Goal: Task Accomplishment & Management: Manage account settings

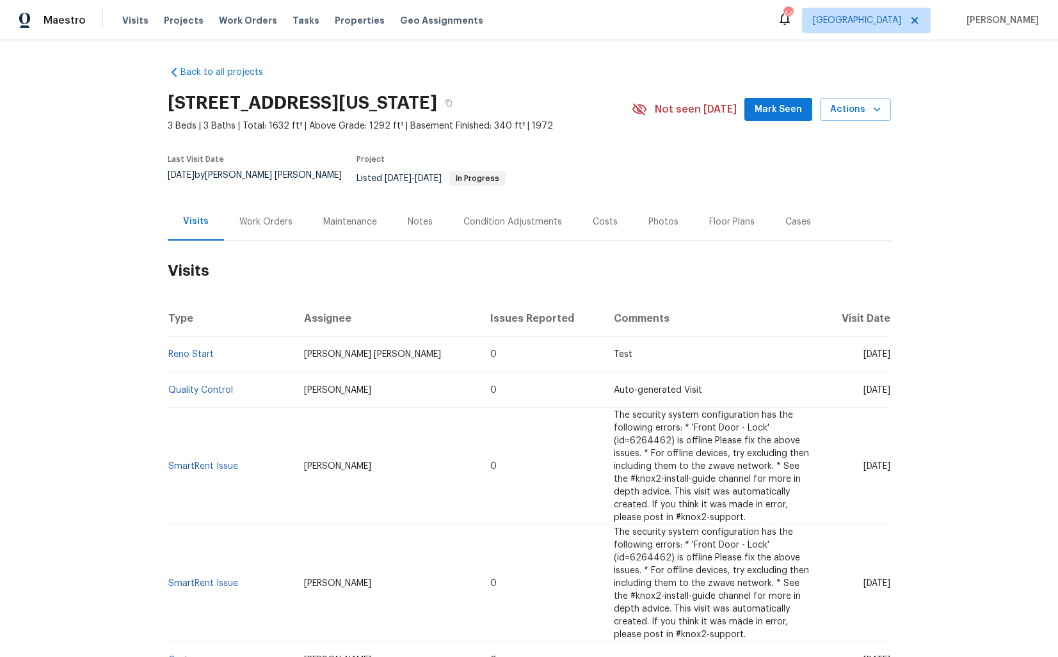
click at [251, 218] on div "Work Orders" at bounding box center [265, 222] width 53 height 13
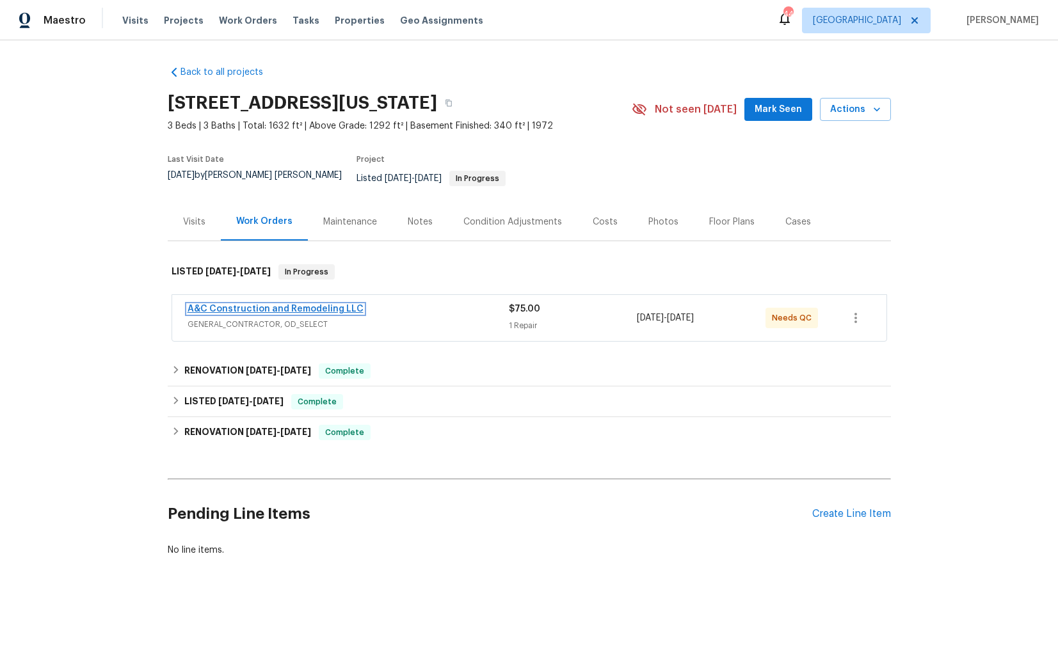
click at [255, 305] on link "A&C Construction and Remodeling LLC" at bounding box center [276, 309] width 176 height 9
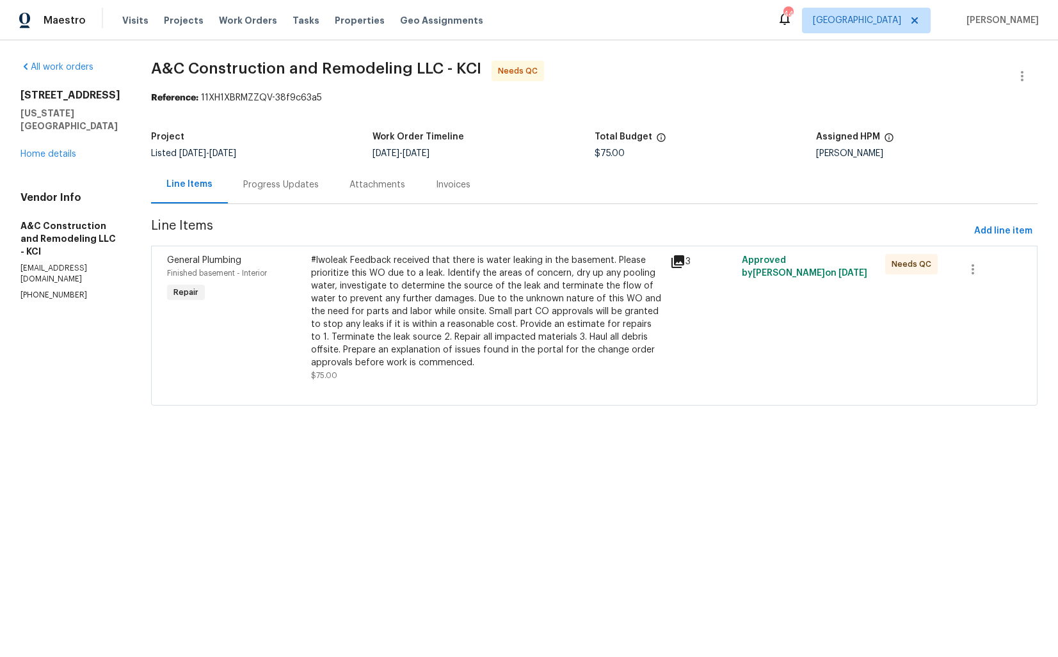
click at [305, 188] on div "Progress Updates" at bounding box center [281, 185] width 76 height 13
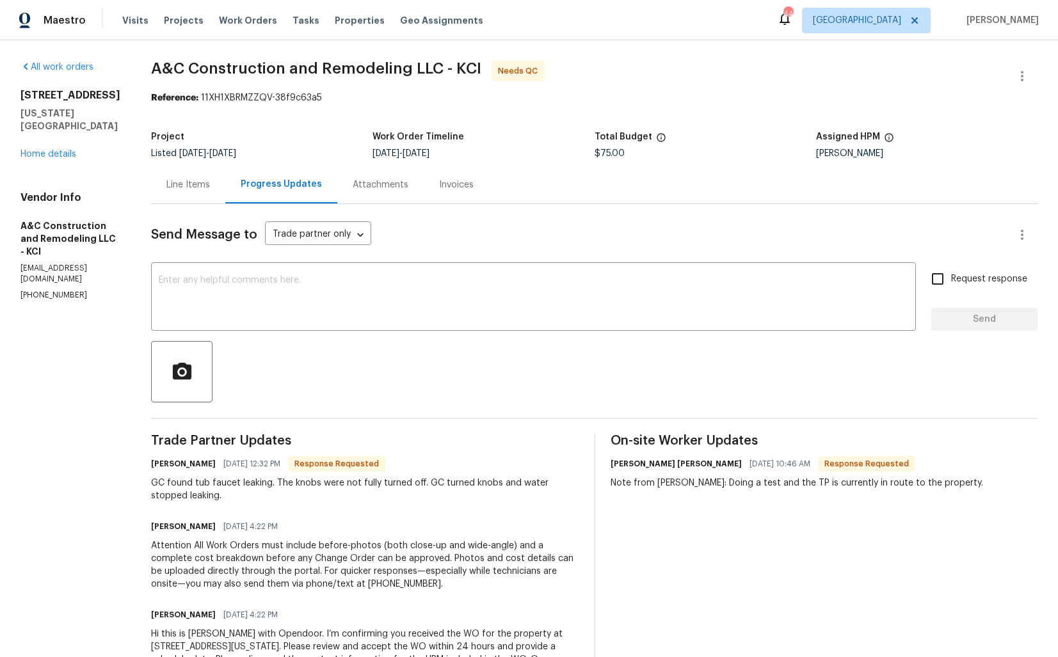
click at [188, 200] on div "Line Items" at bounding box center [188, 185] width 74 height 38
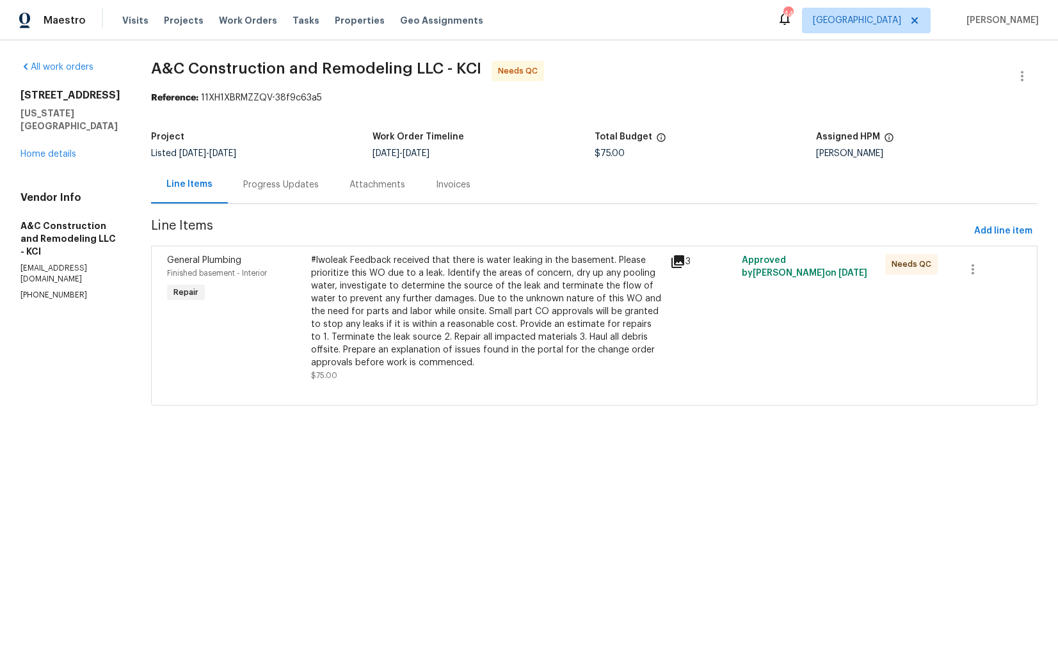
click at [449, 329] on div "#lwoleak Feedback received that there is water leaking in the basement. Please …" at bounding box center [486, 311] width 351 height 115
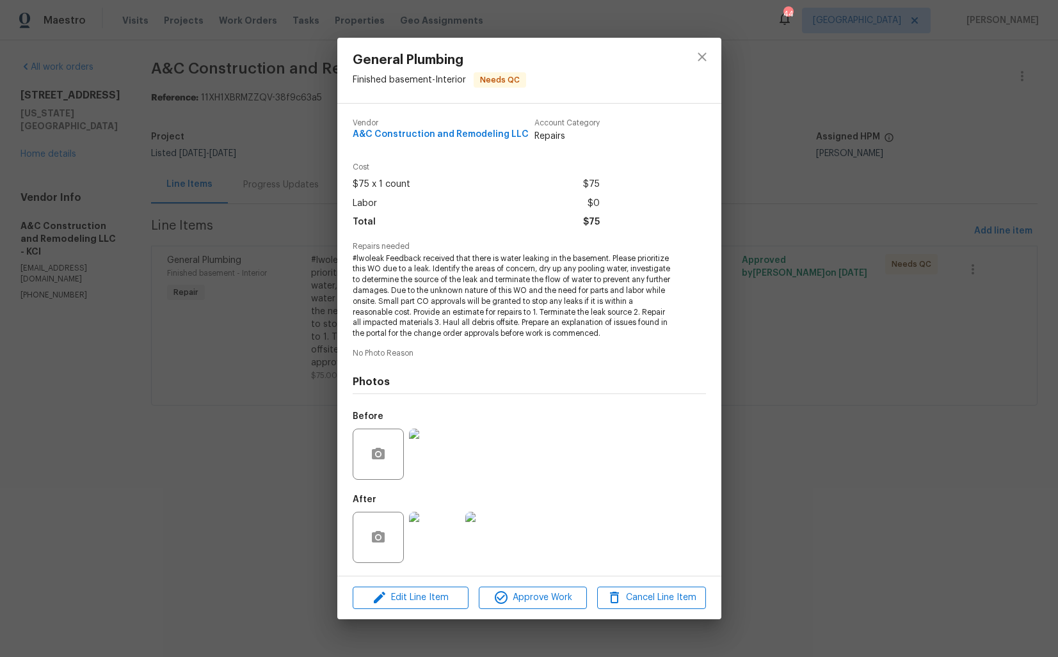
click at [452, 455] on img at bounding box center [434, 454] width 51 height 51
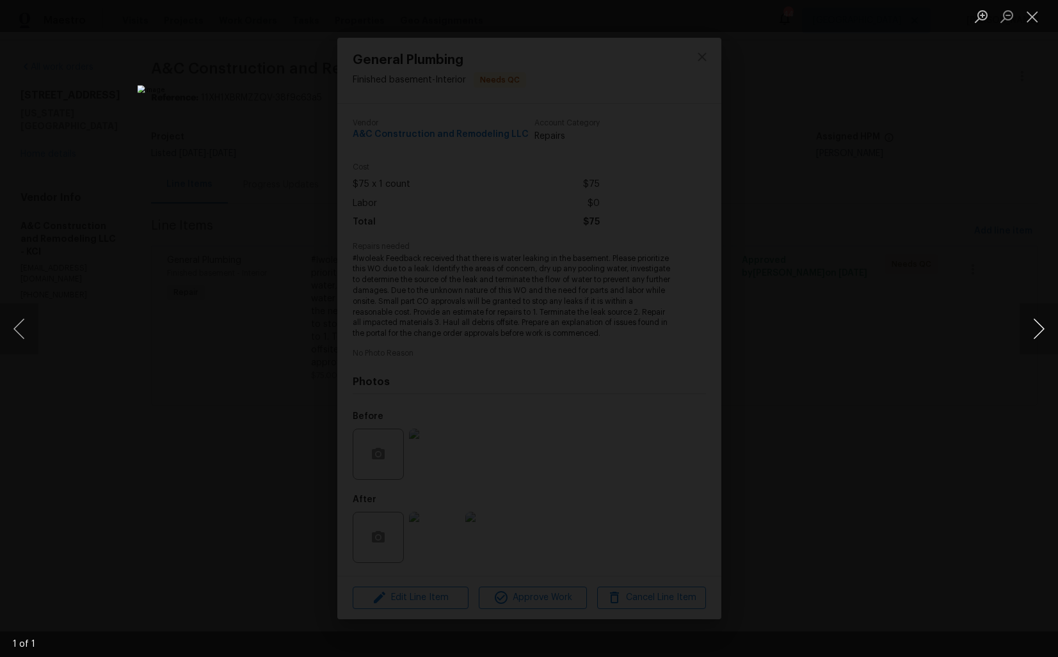
click at [1041, 332] on button "Next image" at bounding box center [1039, 328] width 38 height 51
click at [934, 333] on div "Lightbox" at bounding box center [529, 328] width 1058 height 657
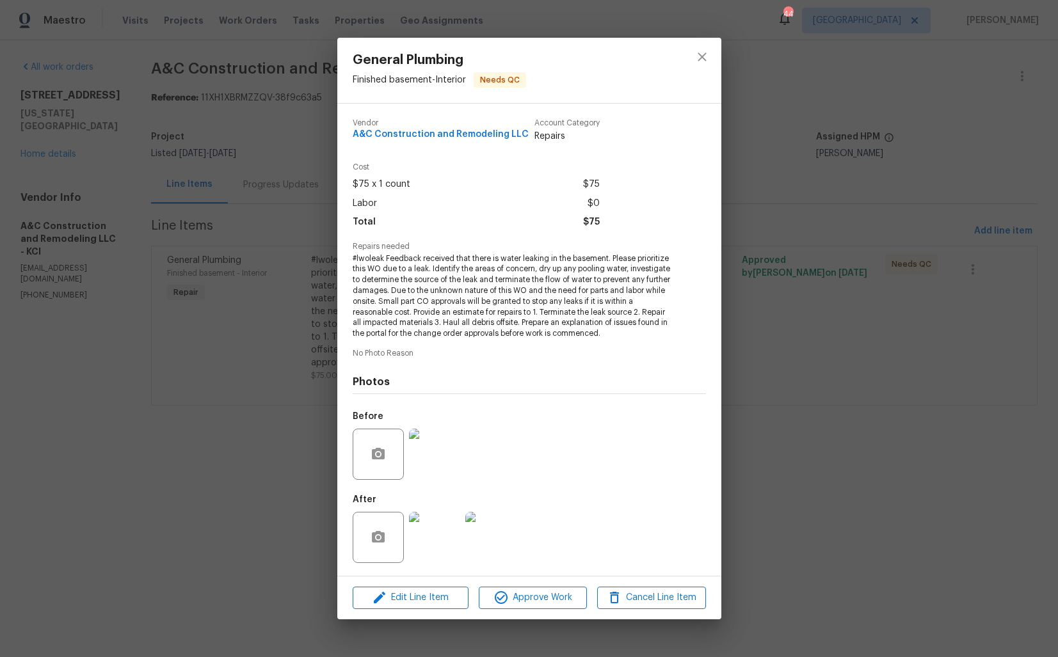
click at [434, 538] on img at bounding box center [434, 537] width 51 height 51
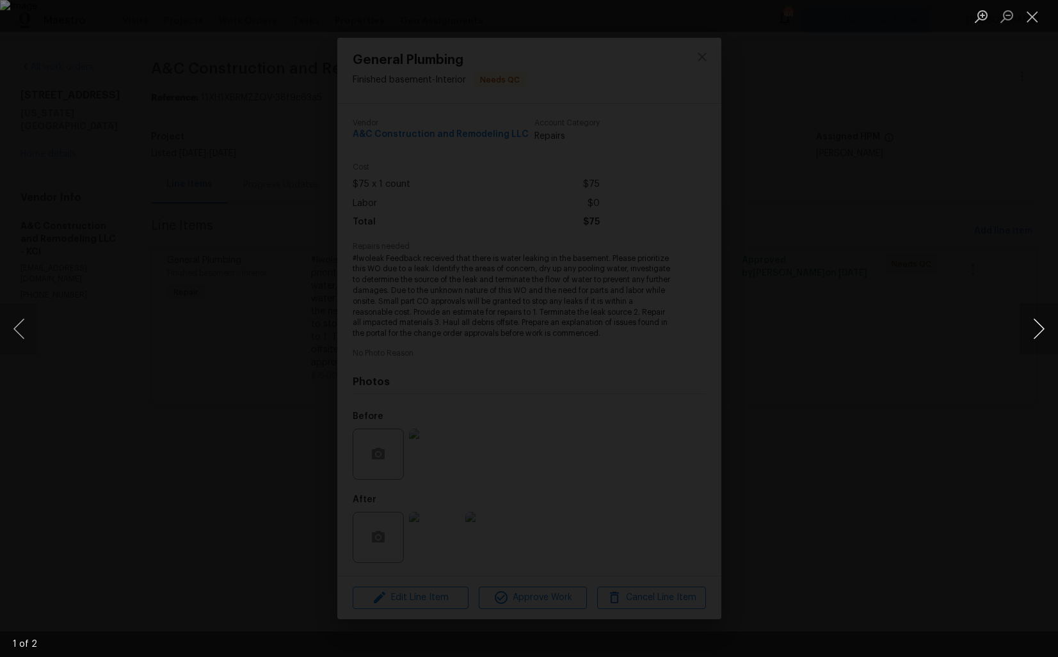
click at [1038, 330] on button "Next image" at bounding box center [1039, 328] width 38 height 51
click at [940, 345] on div "Lightbox" at bounding box center [529, 328] width 1058 height 657
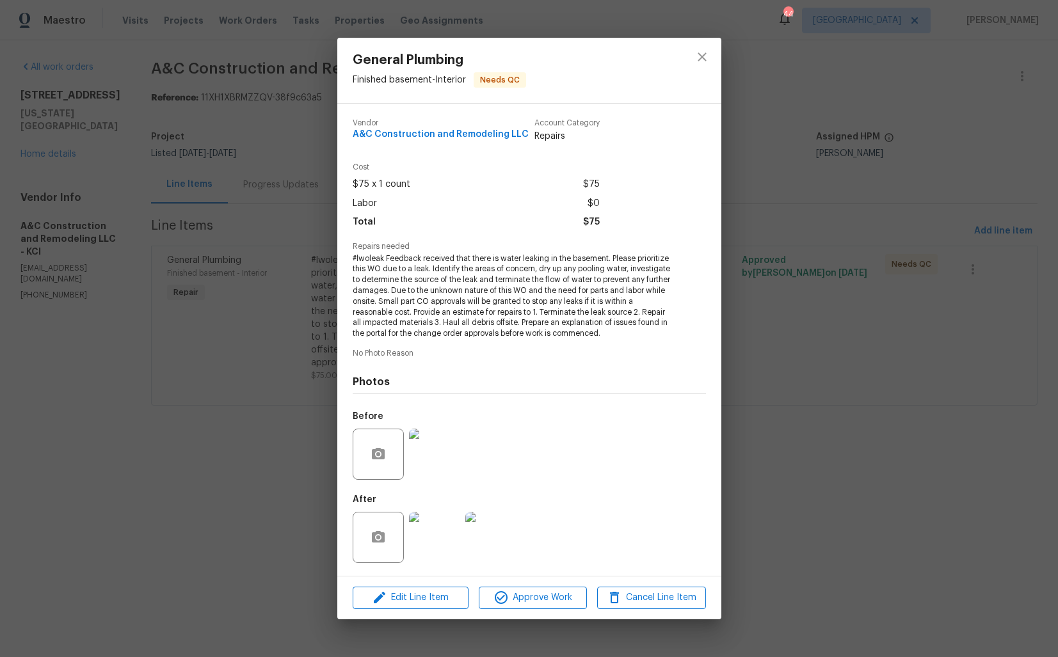
click at [437, 441] on img at bounding box center [434, 454] width 51 height 51
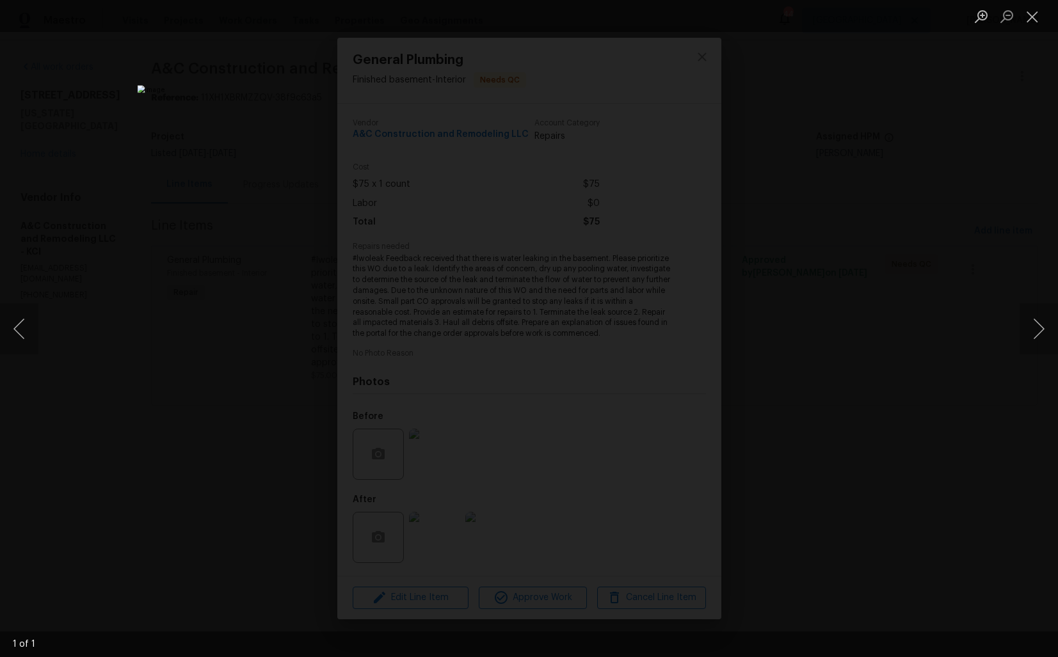
click at [870, 248] on div "Lightbox" at bounding box center [529, 328] width 1058 height 657
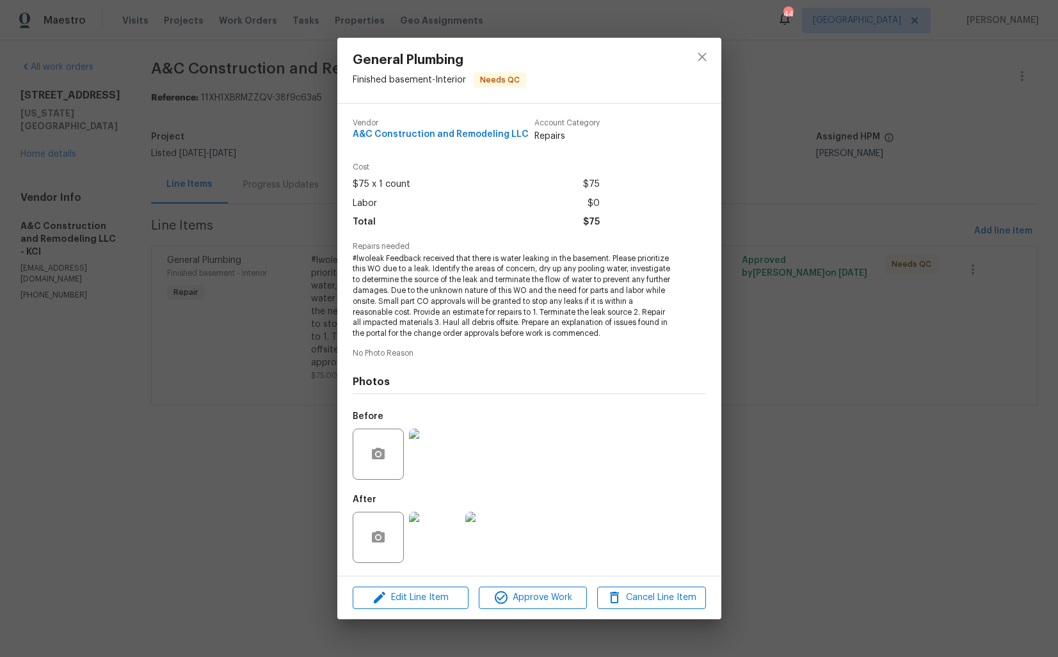
click at [437, 442] on img at bounding box center [434, 454] width 51 height 51
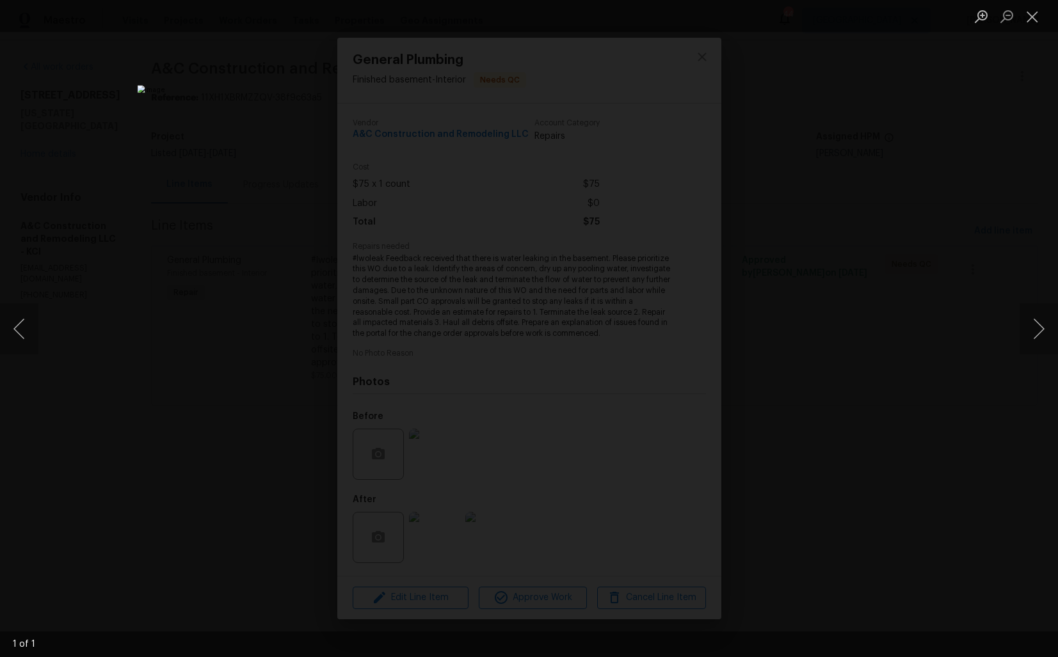
click at [834, 201] on div "Lightbox" at bounding box center [529, 328] width 1058 height 657
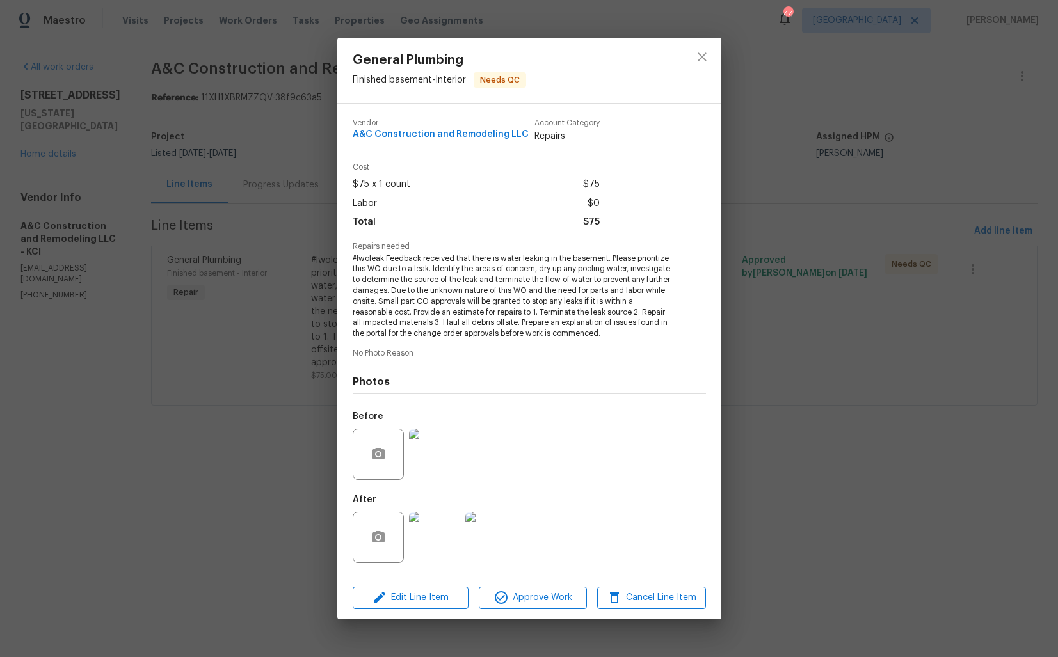
click at [452, 528] on img at bounding box center [434, 537] width 51 height 51
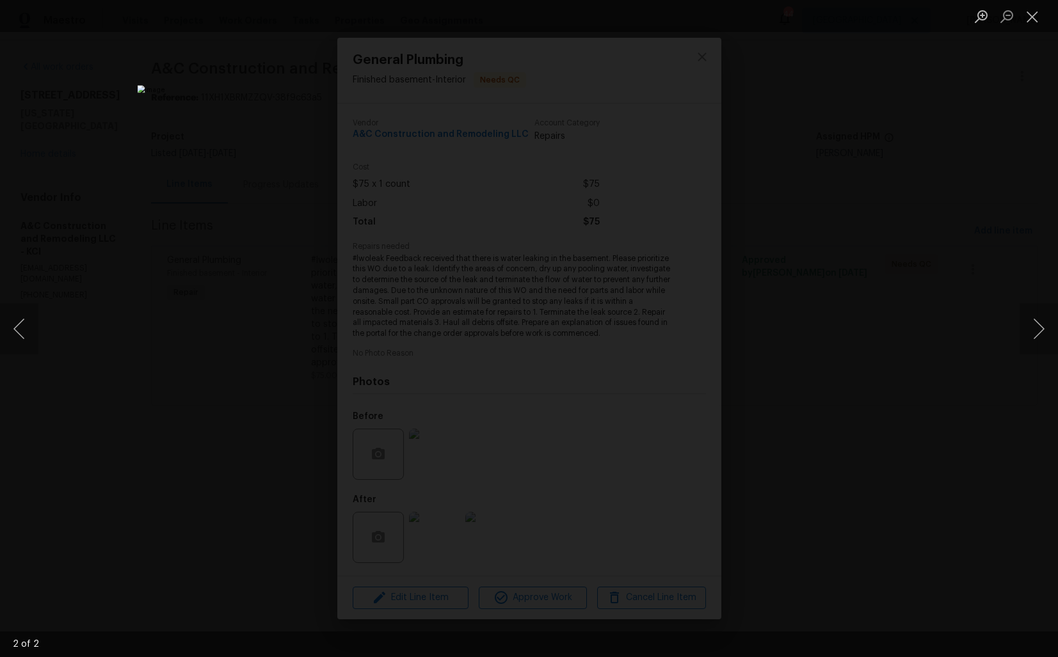
click at [852, 287] on div "Lightbox" at bounding box center [529, 328] width 1058 height 657
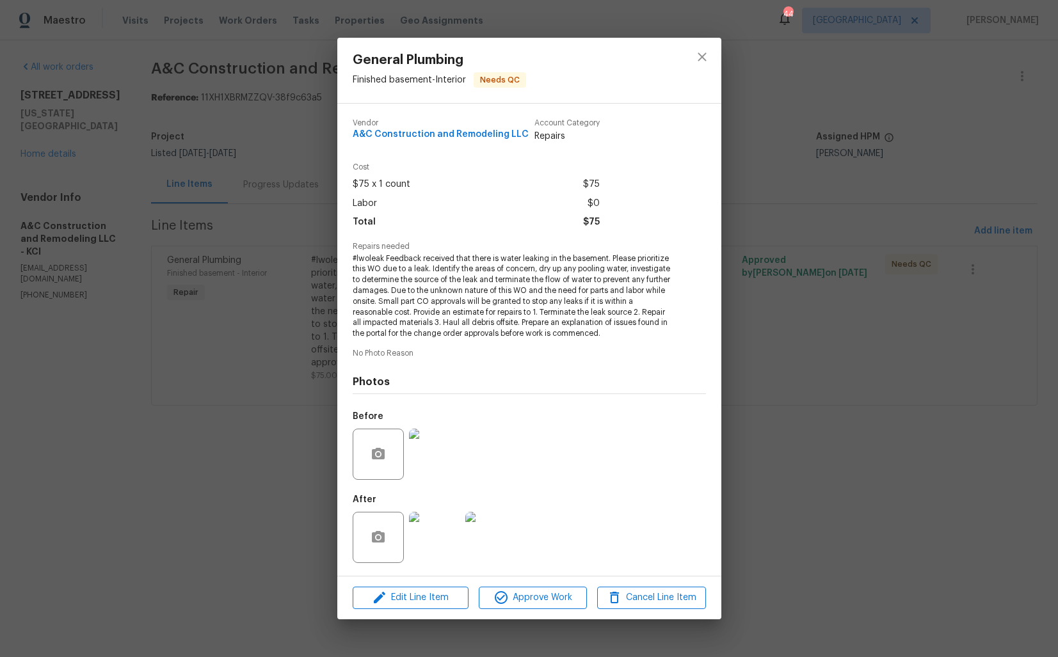
click at [789, 269] on div "General Plumbing Finished basement - Interior Needs QC Vendor A&C Construction …" at bounding box center [529, 328] width 1058 height 657
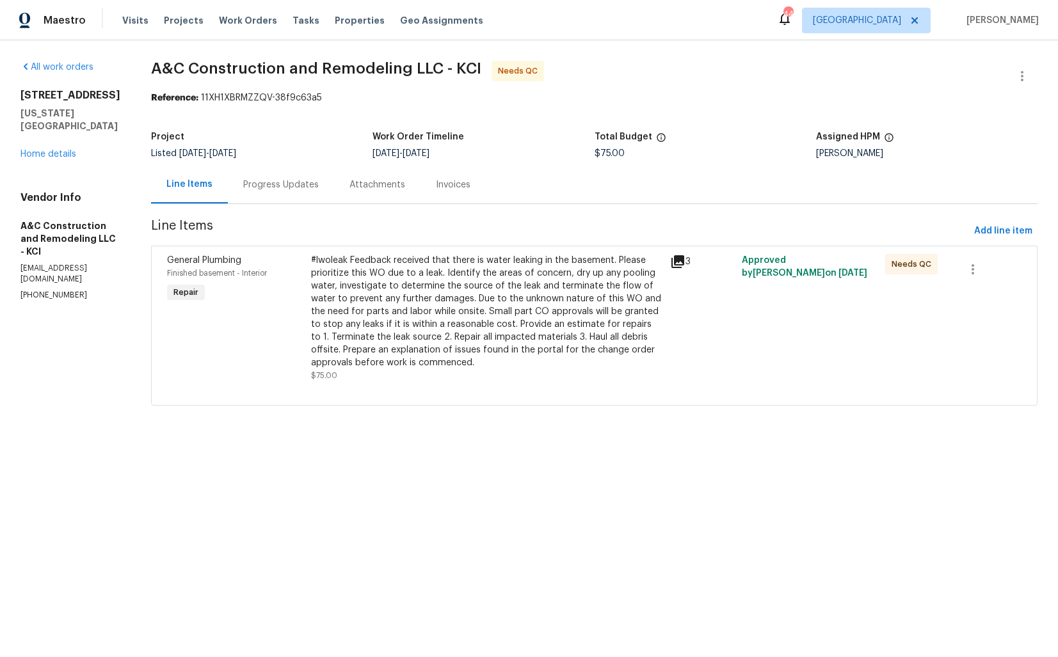
click at [302, 182] on div "Progress Updates" at bounding box center [281, 185] width 76 height 13
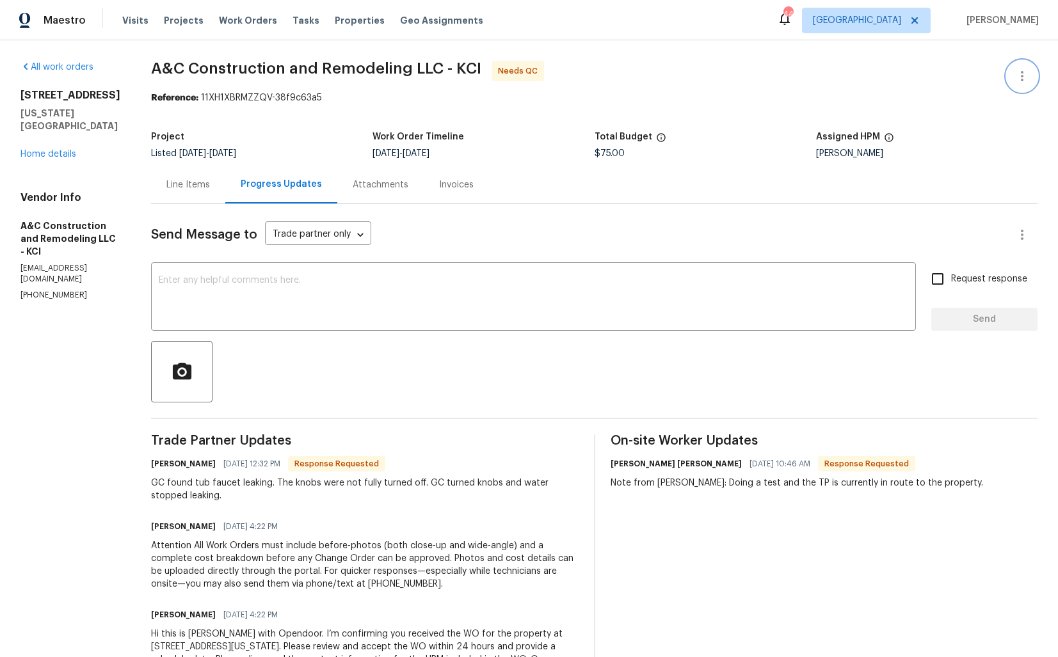
click at [1020, 81] on icon "button" at bounding box center [1022, 76] width 15 height 15
click at [946, 80] on li "Edit" at bounding box center [981, 76] width 138 height 21
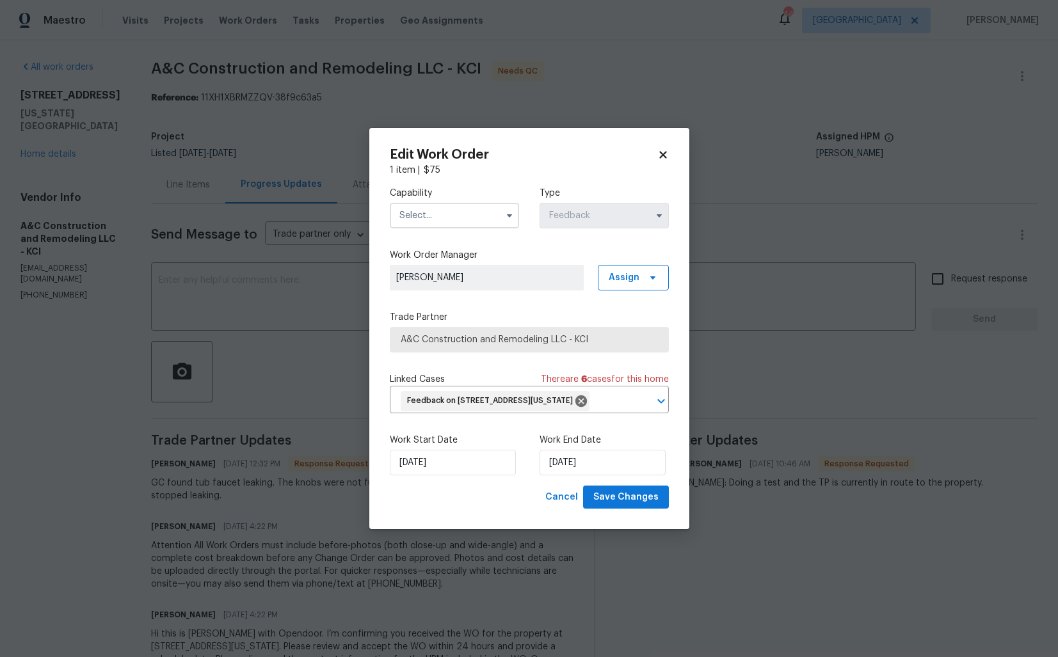
click at [448, 203] on input "text" at bounding box center [454, 216] width 129 height 26
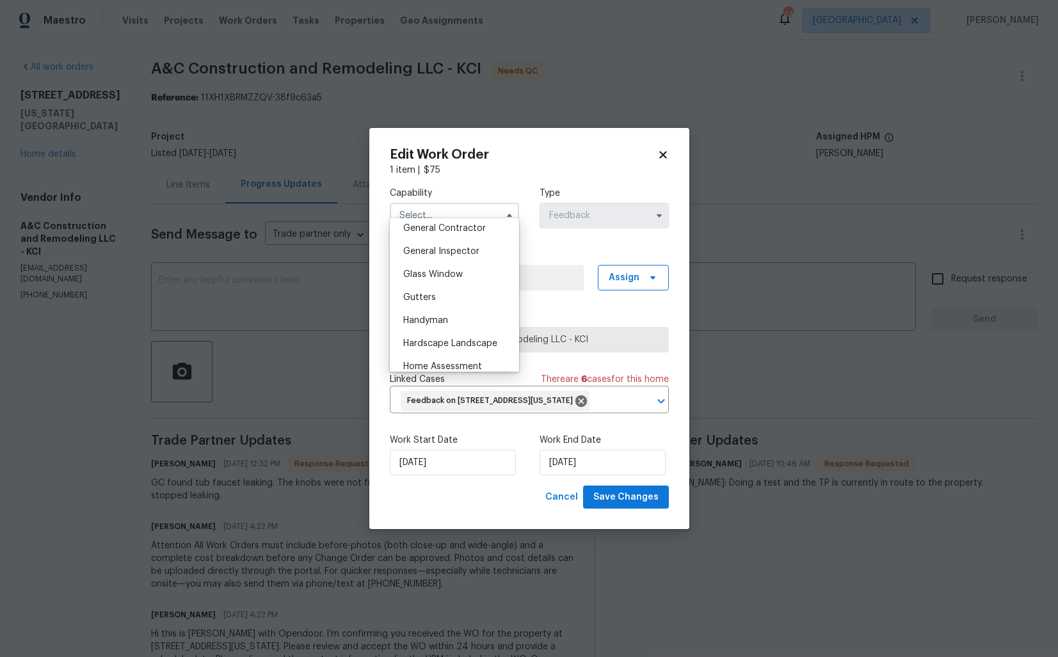
scroll to position [618, 0]
click at [431, 318] on span "Handyman" at bounding box center [425, 319] width 45 height 9
type input "Handyman"
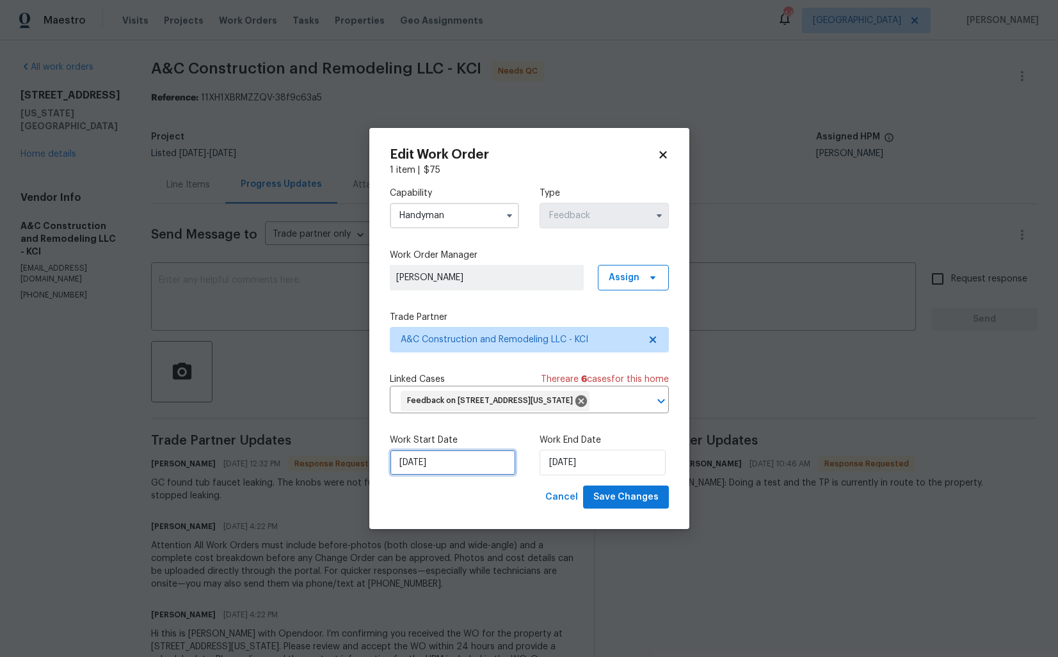
click at [456, 476] on input "17/09/2025" at bounding box center [453, 463] width 126 height 26
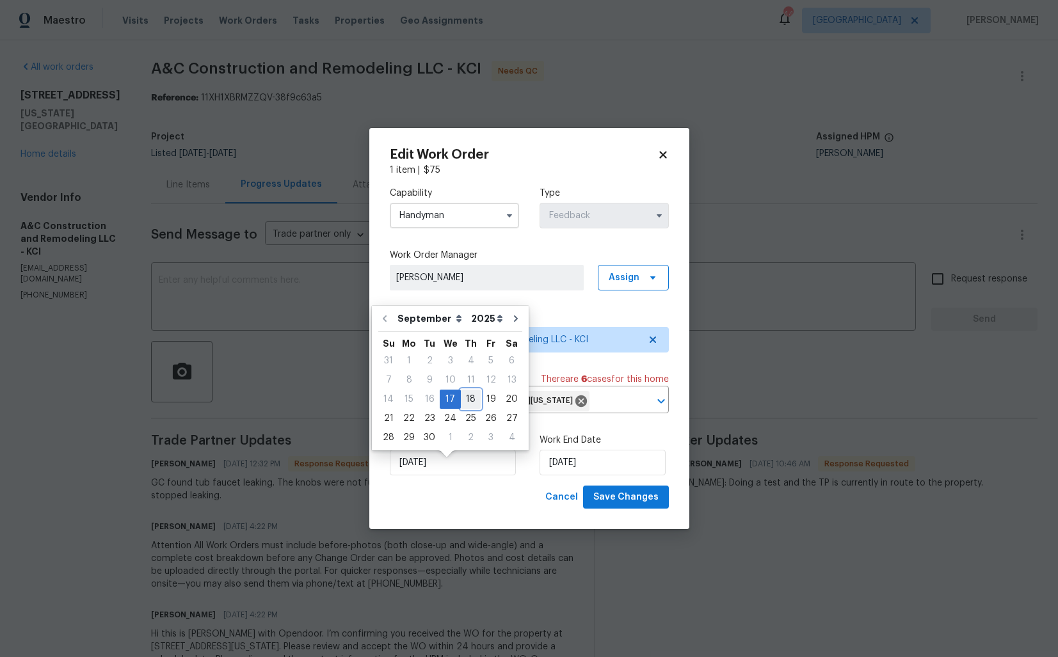
click at [473, 401] on div "18" at bounding box center [471, 400] width 20 height 18
type input "18/09/2025"
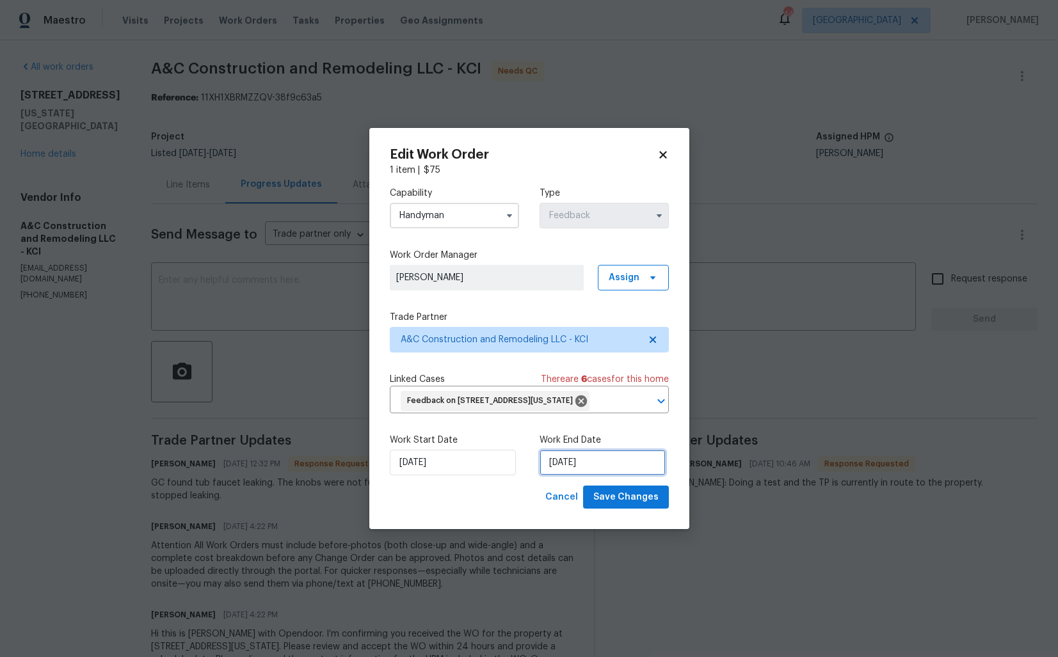
click at [620, 476] on input "19/09/2025" at bounding box center [603, 463] width 126 height 26
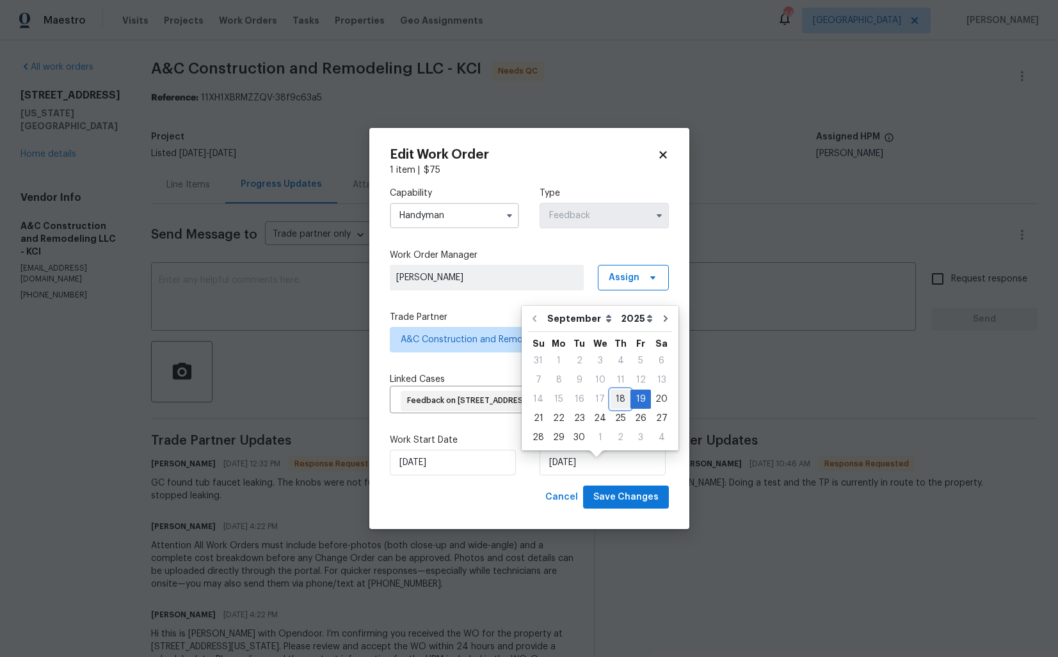
click at [619, 402] on div "18" at bounding box center [621, 400] width 20 height 18
type input "18/09/2025"
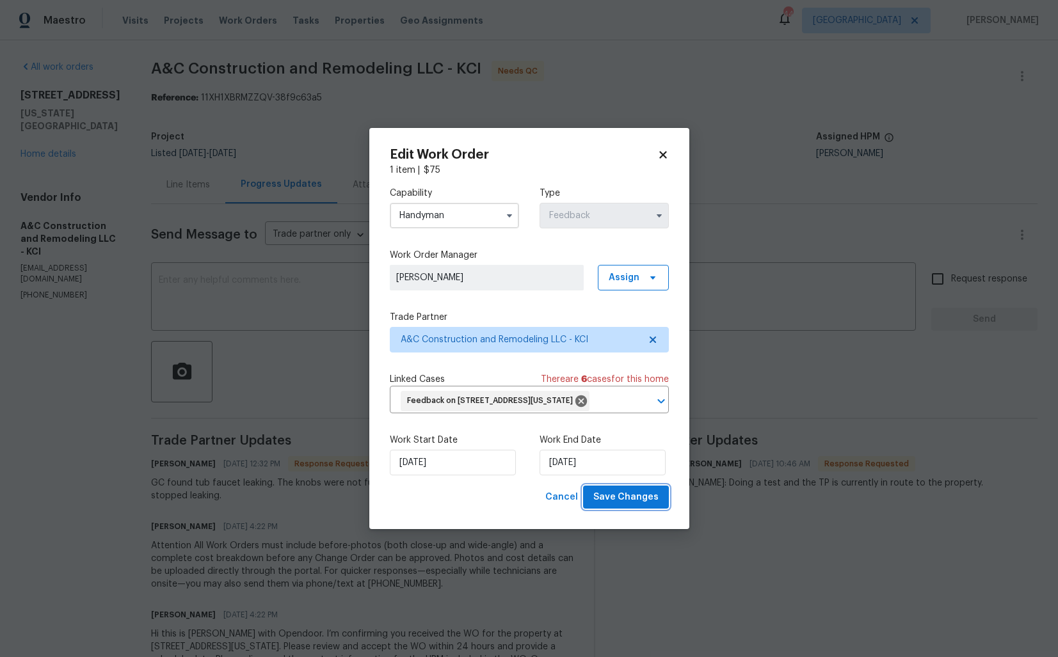
click at [615, 506] on span "Save Changes" at bounding box center [625, 498] width 65 height 16
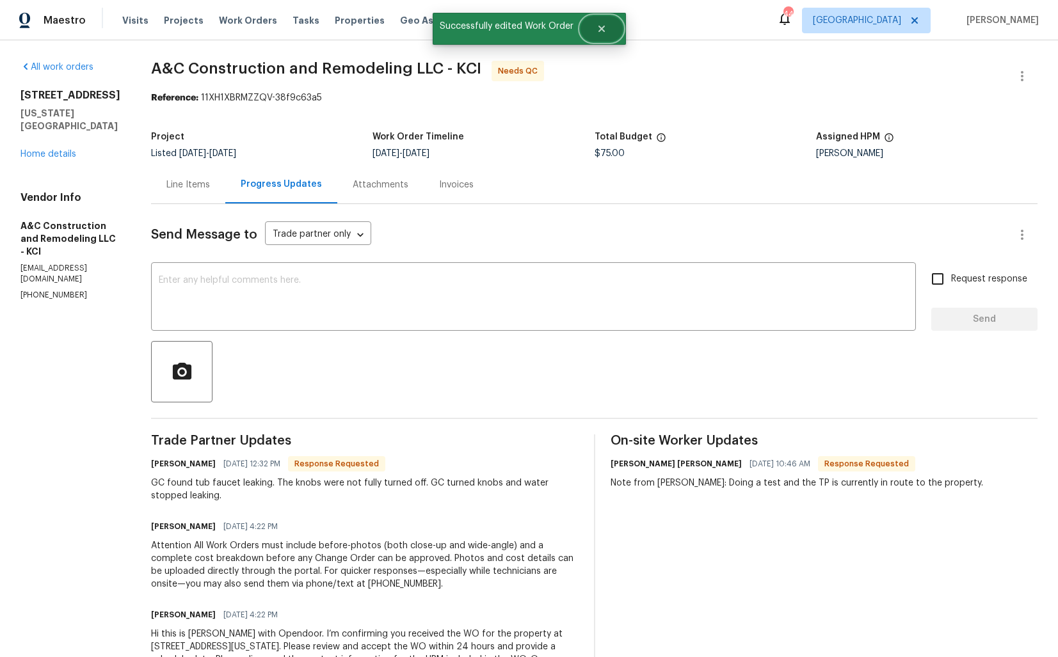
click at [613, 18] on button "Close" at bounding box center [602, 29] width 42 height 26
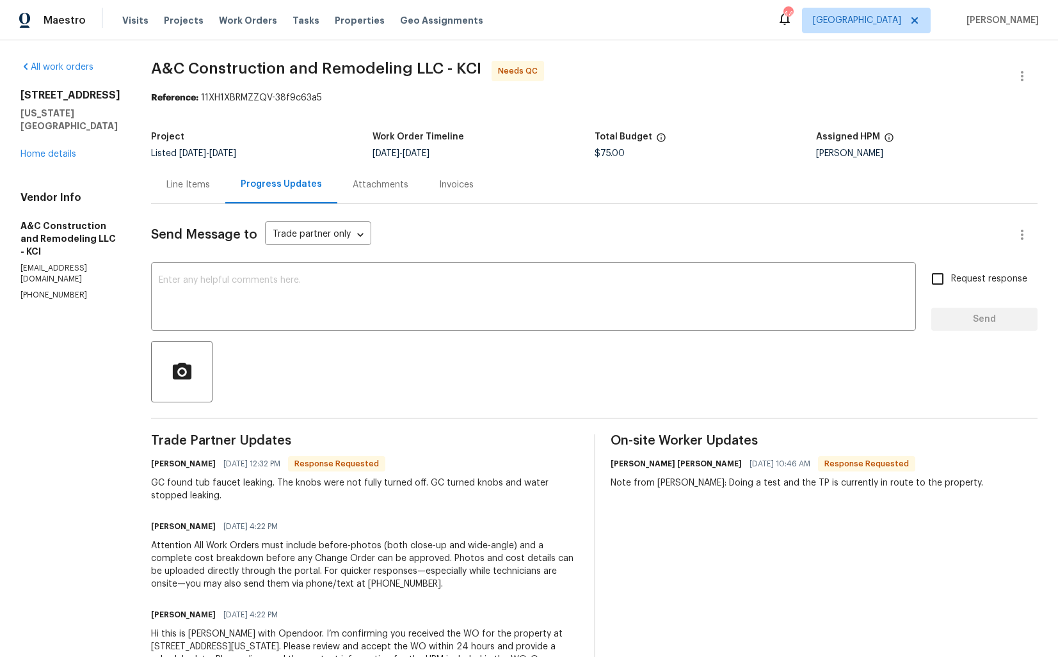
click at [191, 468] on h6 "Charles Alsup" at bounding box center [183, 464] width 65 height 13
copy h6 "Charles"
click at [382, 293] on textarea at bounding box center [534, 298] width 750 height 45
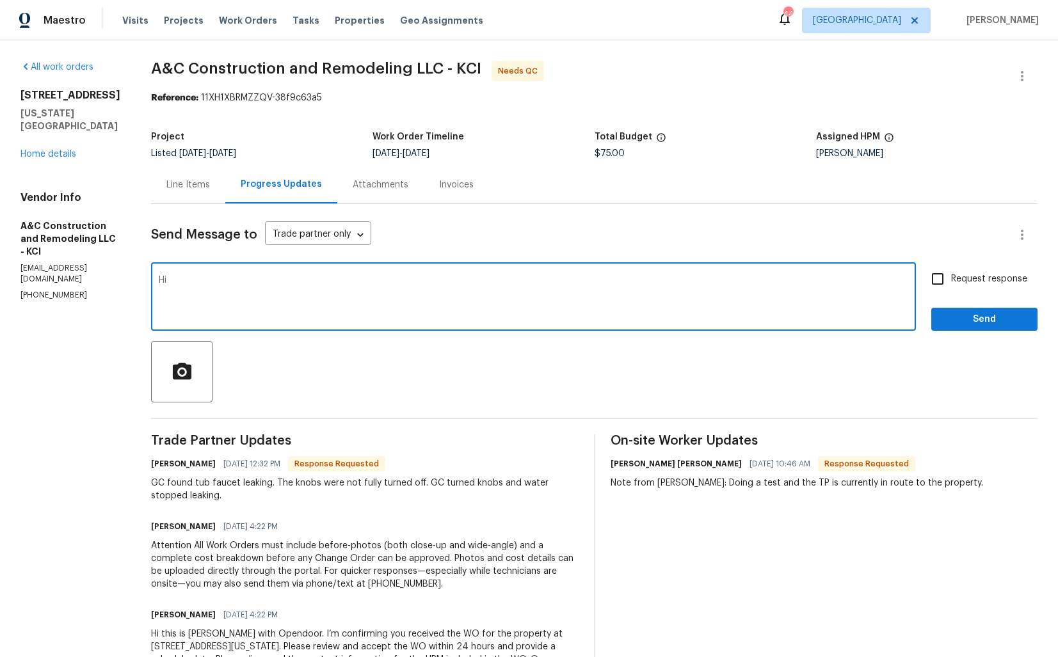
paste textarea "Charles"
type textarea "Hi Charles, thank you for completing the job. WO is approved. Thanks!"
click at [974, 320] on span "Send" at bounding box center [985, 320] width 86 height 16
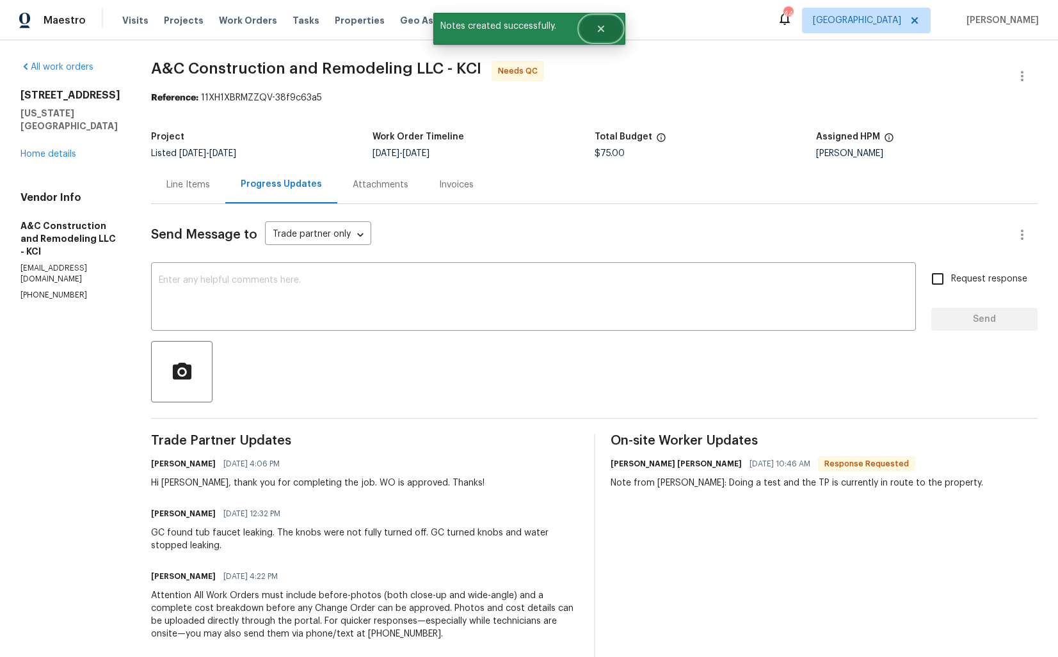
click at [600, 30] on icon "Close" at bounding box center [600, 29] width 6 height 6
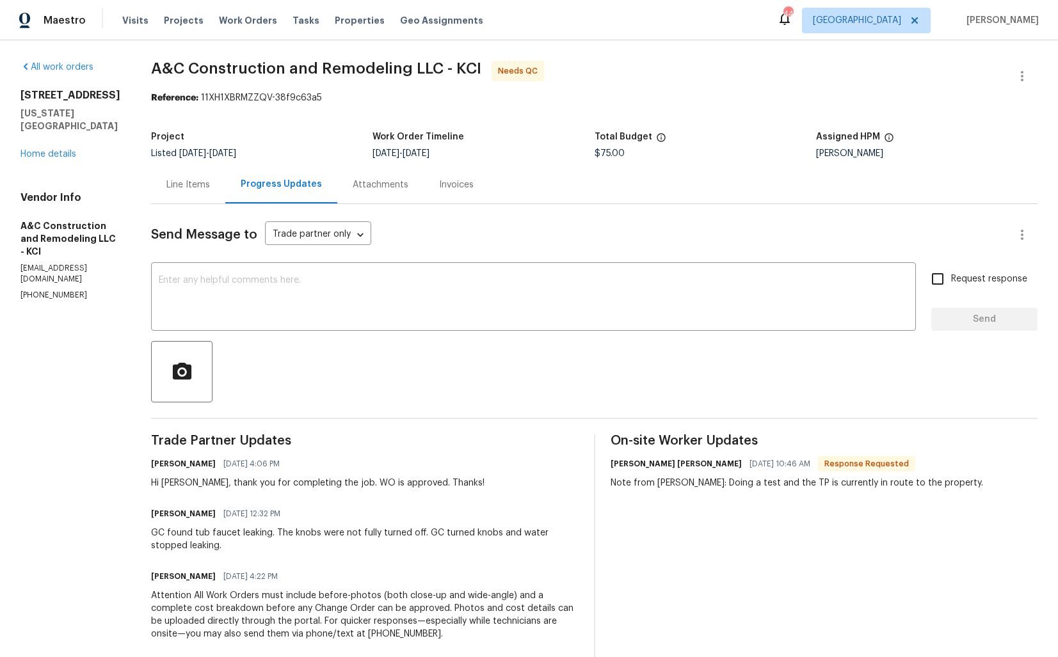
click at [206, 187] on div "Line Items" at bounding box center [188, 185] width 44 height 13
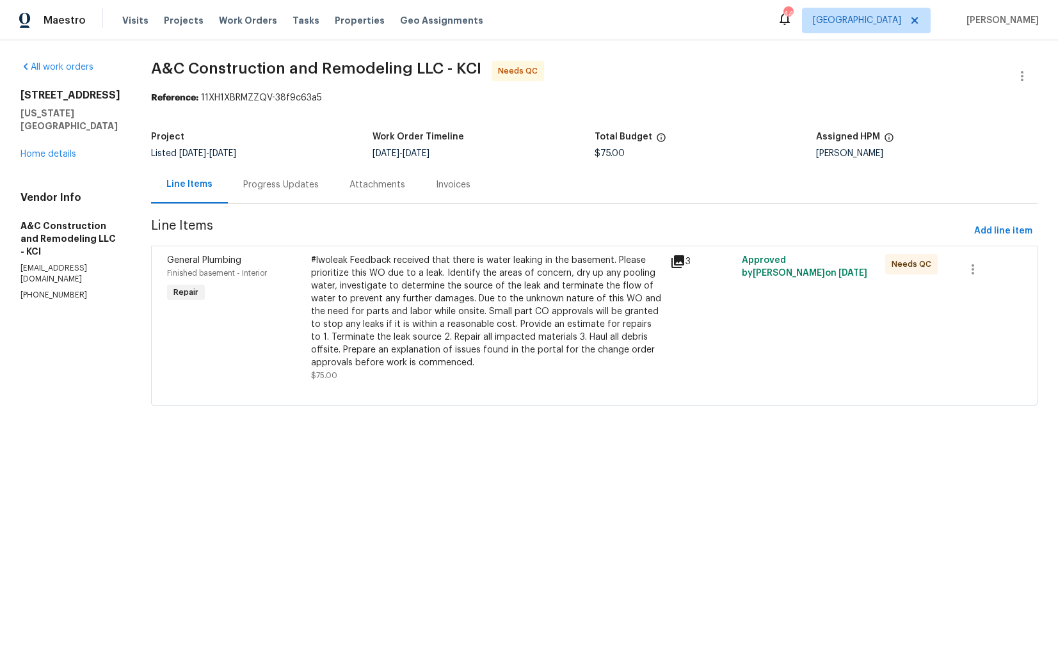
click at [460, 321] on div "#lwoleak Feedback received that there is water leaking in the basement. Please …" at bounding box center [486, 311] width 351 height 115
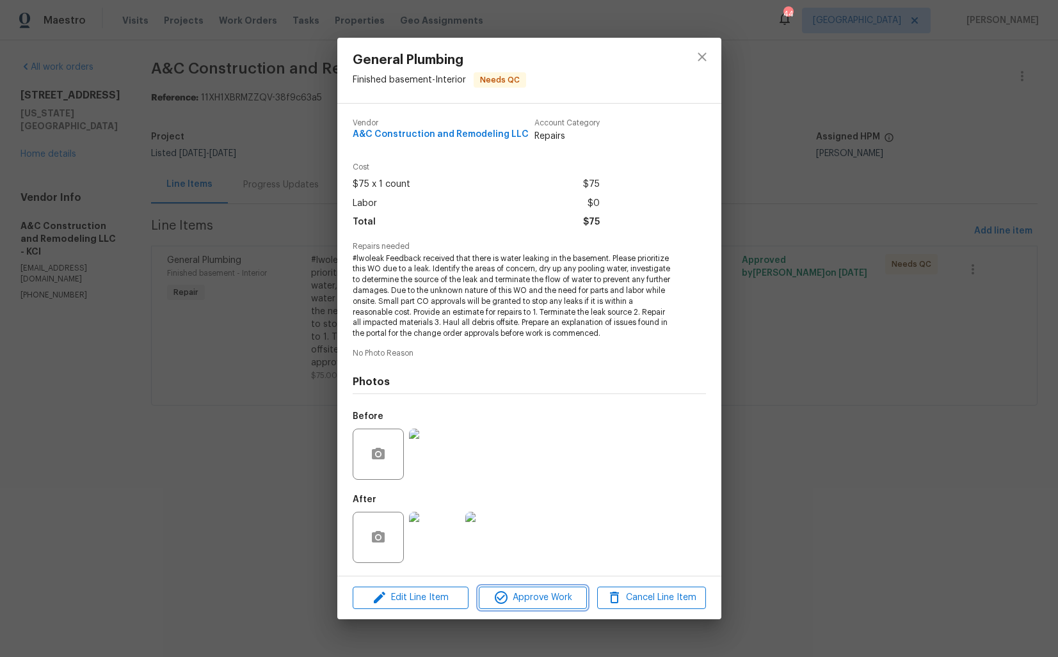
click at [542, 601] on span "Approve Work" at bounding box center [533, 598] width 101 height 16
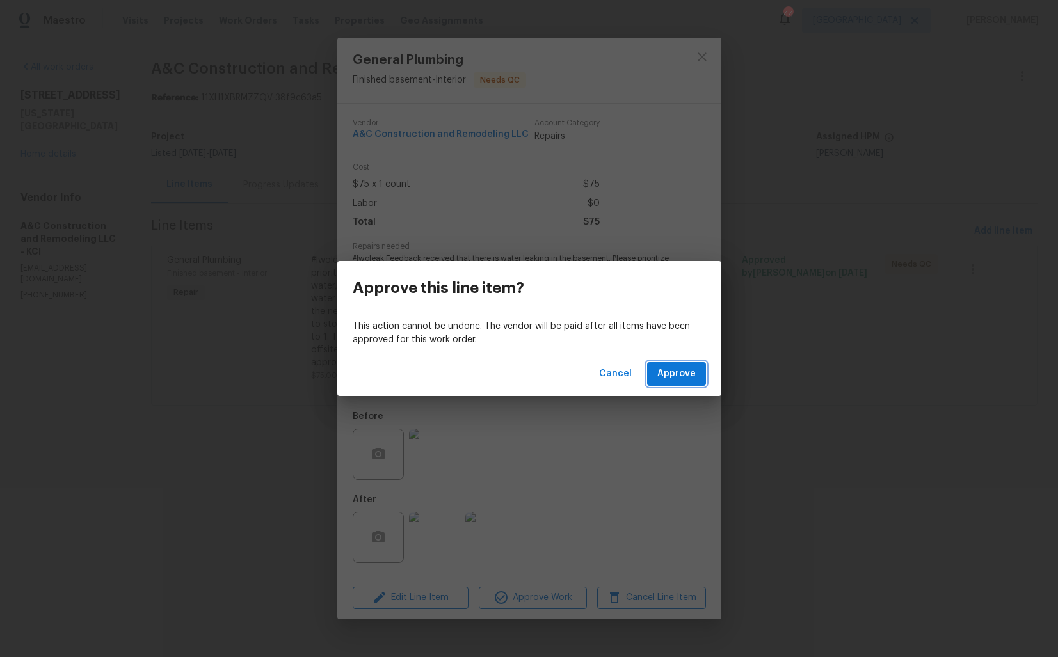
click at [681, 375] on span "Approve" at bounding box center [676, 374] width 38 height 16
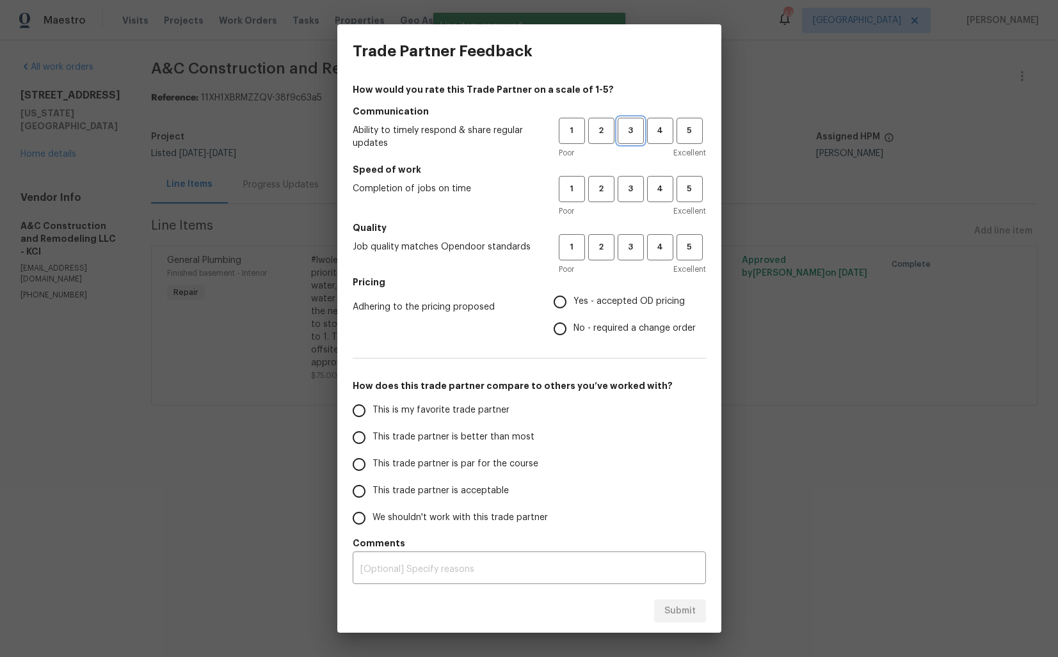
click at [626, 125] on span "3" at bounding box center [631, 131] width 24 height 15
click at [634, 206] on div "Poor Excellent" at bounding box center [632, 211] width 147 height 13
click at [631, 193] on span "3" at bounding box center [631, 189] width 24 height 15
click at [640, 242] on span "3" at bounding box center [631, 247] width 24 height 15
click at [597, 328] on span "No - required a change order" at bounding box center [635, 328] width 122 height 13
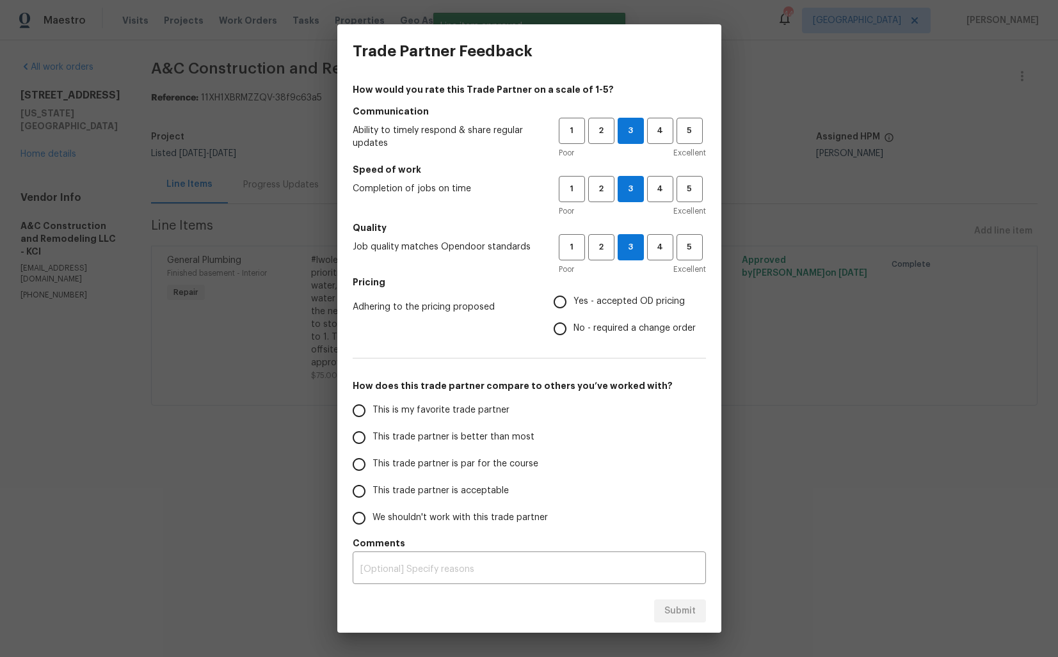
click at [574, 328] on input "No - required a change order" at bounding box center [560, 329] width 27 height 27
radio input "true"
click at [476, 439] on span "This trade partner is better than most" at bounding box center [454, 437] width 162 height 13
click at [373, 439] on input "This trade partner is better than most" at bounding box center [359, 437] width 27 height 27
radio input "false"
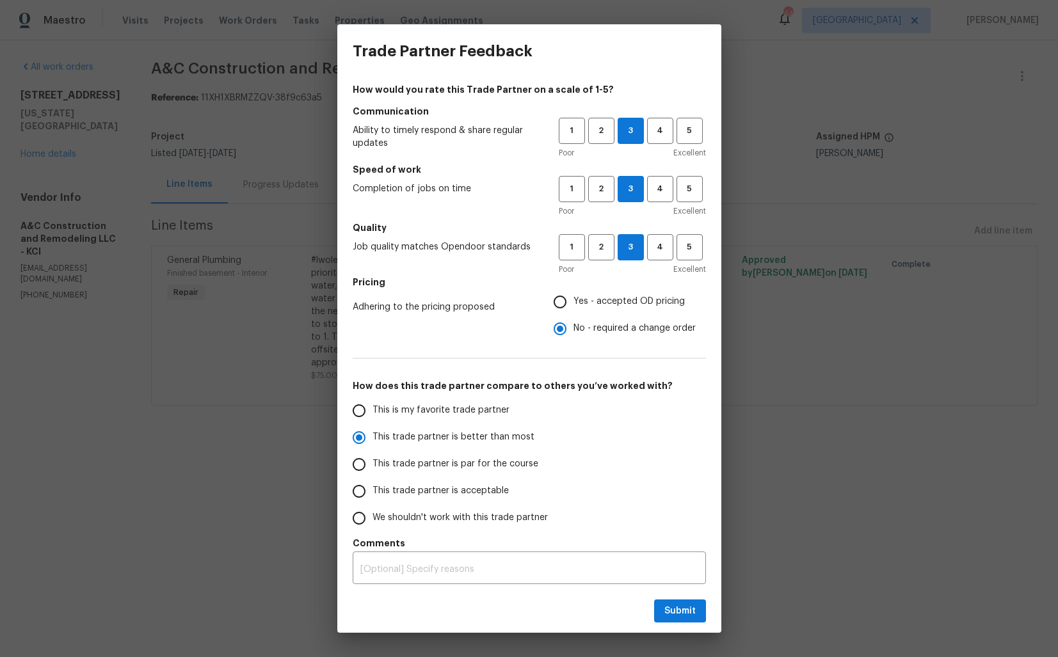
click at [600, 298] on span "Yes - accepted OD pricing" at bounding box center [629, 301] width 111 height 13
click at [574, 298] on input "Yes - accepted OD pricing" at bounding box center [560, 302] width 27 height 27
radio input "false"
radio input "true"
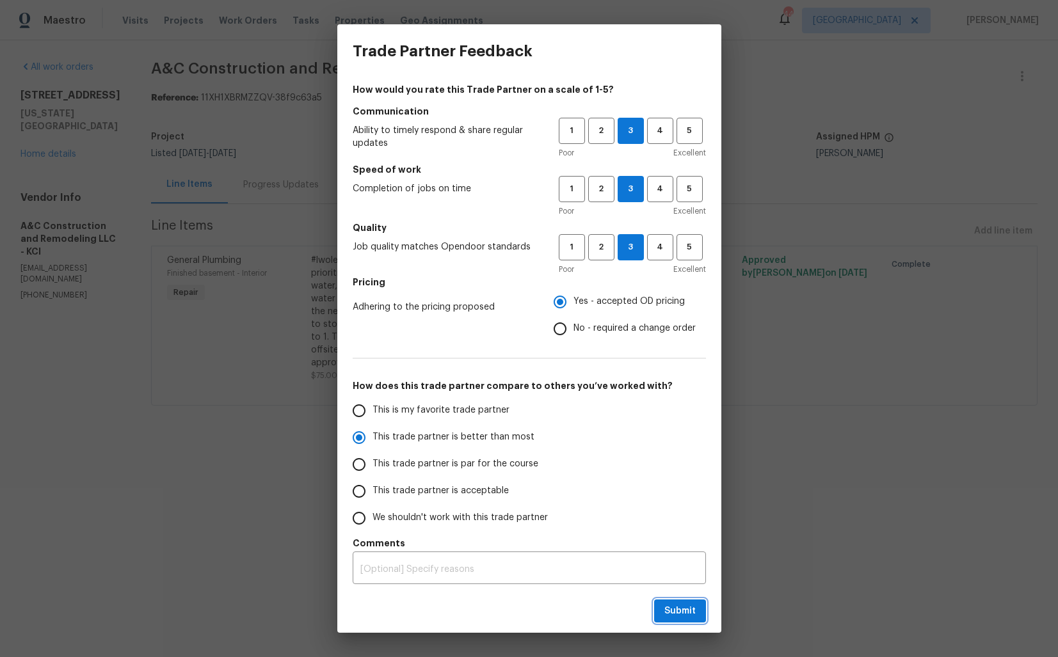
click at [671, 609] on span "Submit" at bounding box center [680, 612] width 31 height 16
radio input "false"
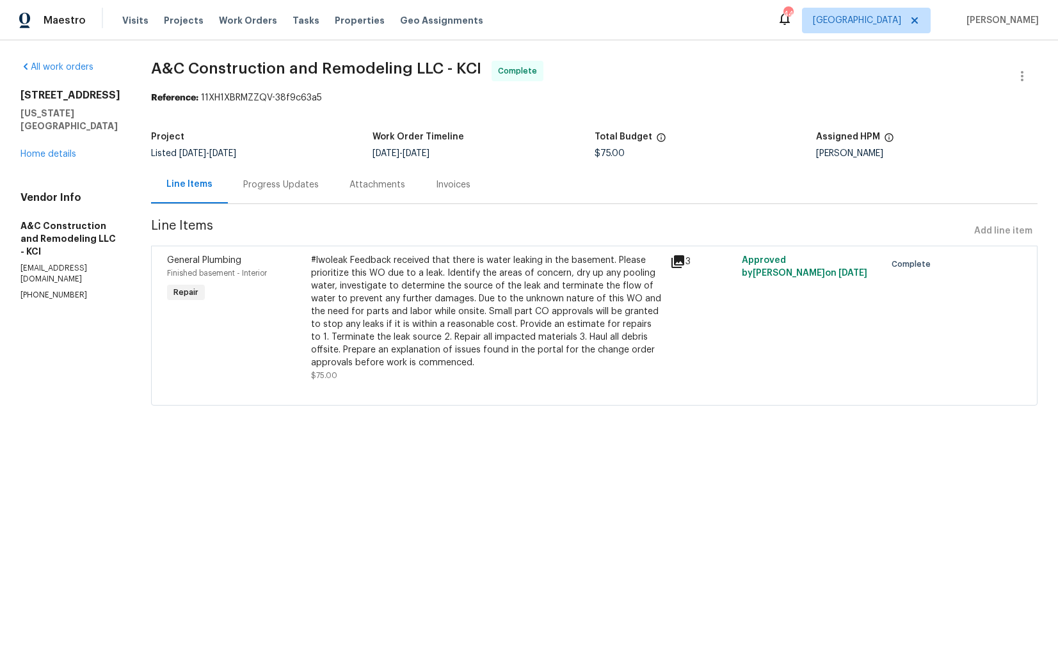
click at [285, 177] on div "Progress Updates" at bounding box center [281, 185] width 106 height 38
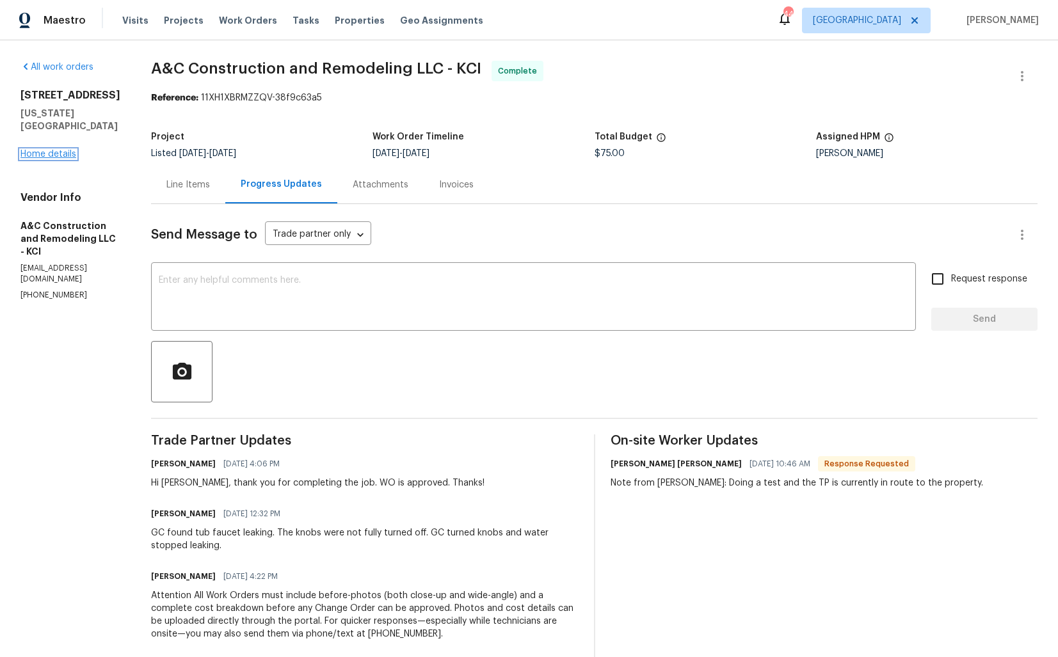
click at [56, 150] on link "Home details" at bounding box center [48, 154] width 56 height 9
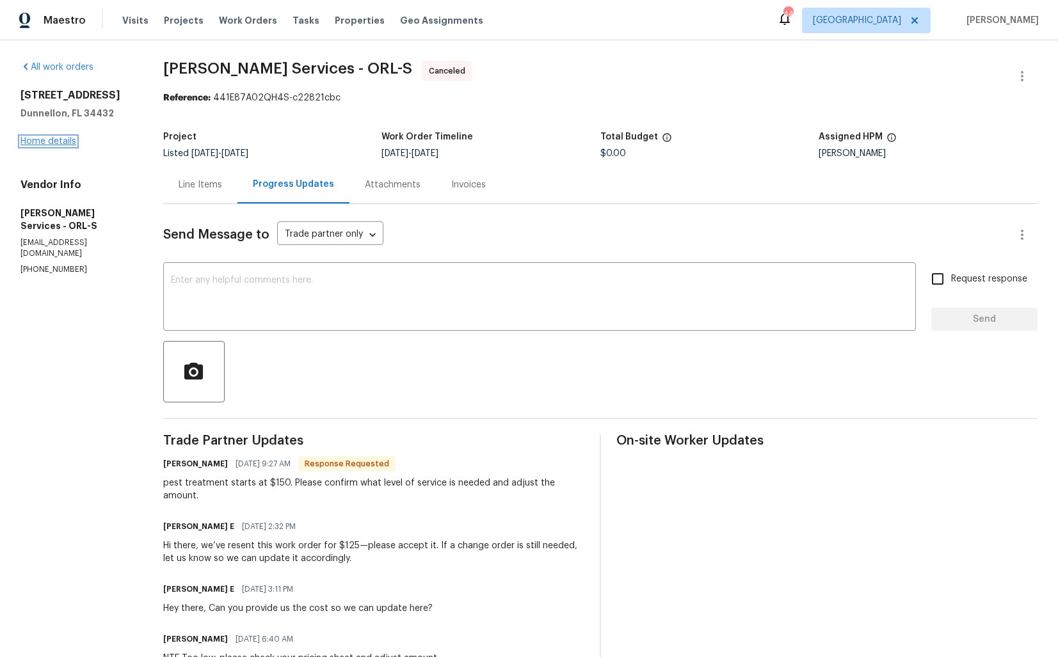
click at [48, 141] on link "Home details" at bounding box center [48, 141] width 56 height 9
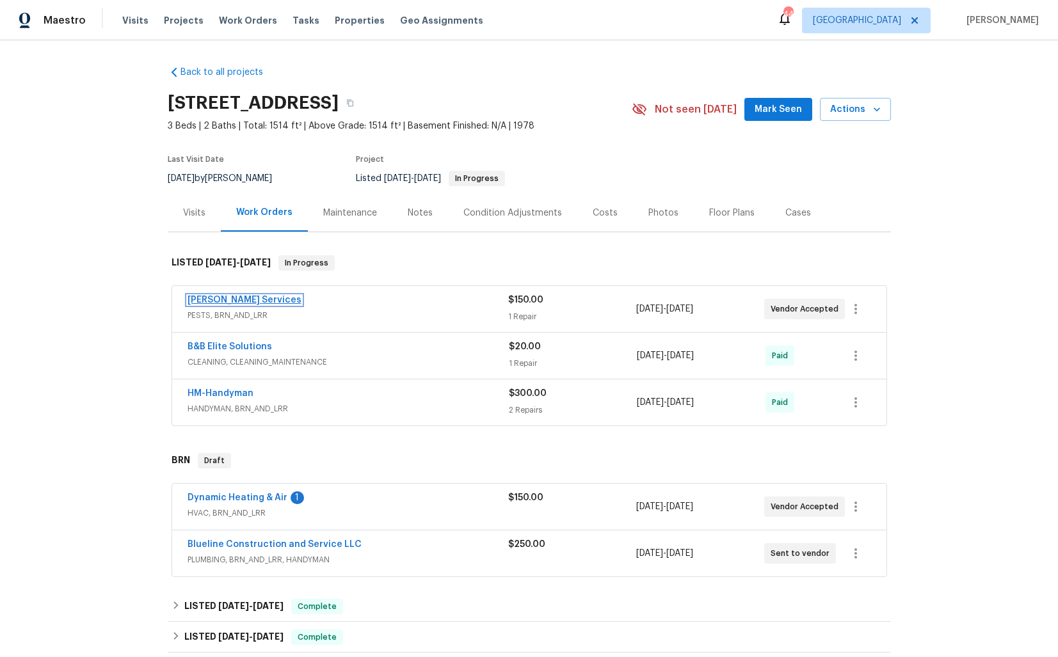
click at [218, 297] on link "Massey Services" at bounding box center [245, 300] width 114 height 9
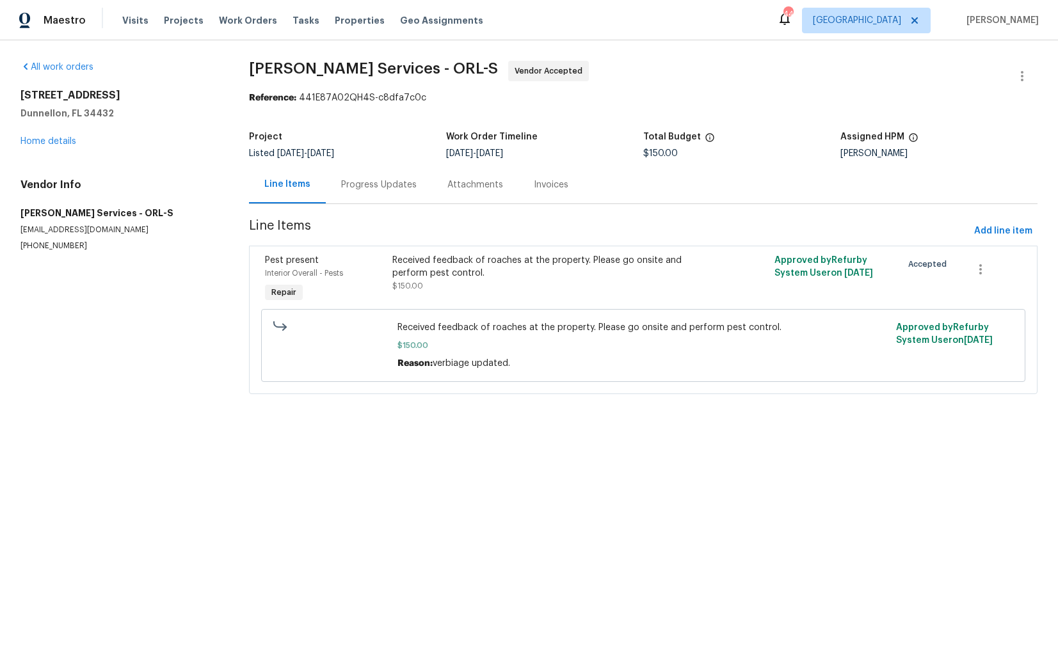
click at [359, 184] on div "Progress Updates" at bounding box center [379, 185] width 76 height 13
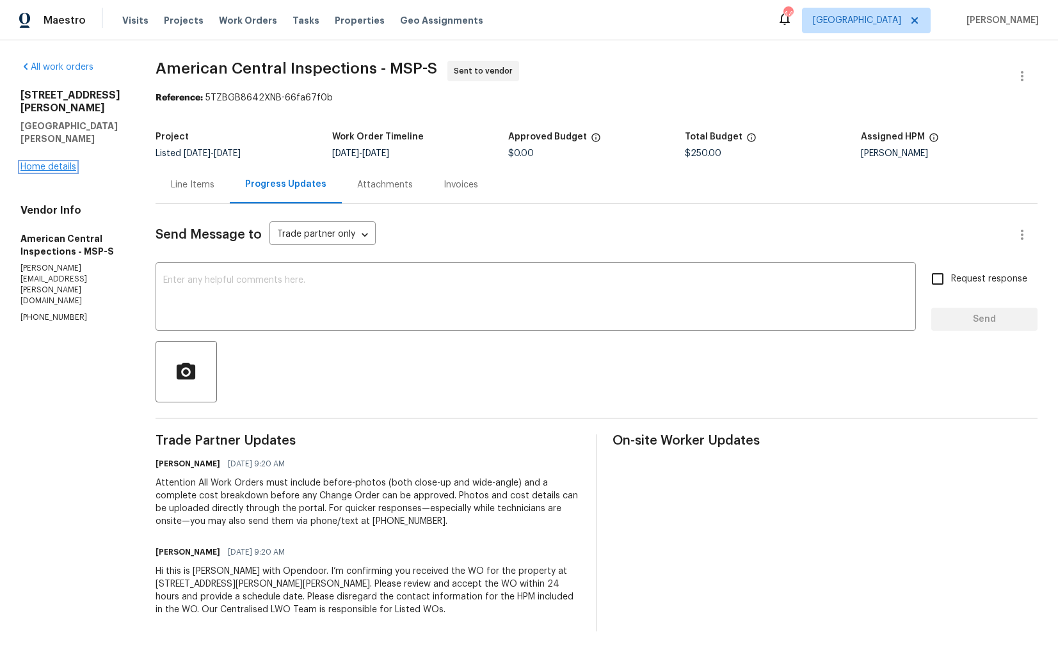
click at [55, 163] on link "Home details" at bounding box center [48, 167] width 56 height 9
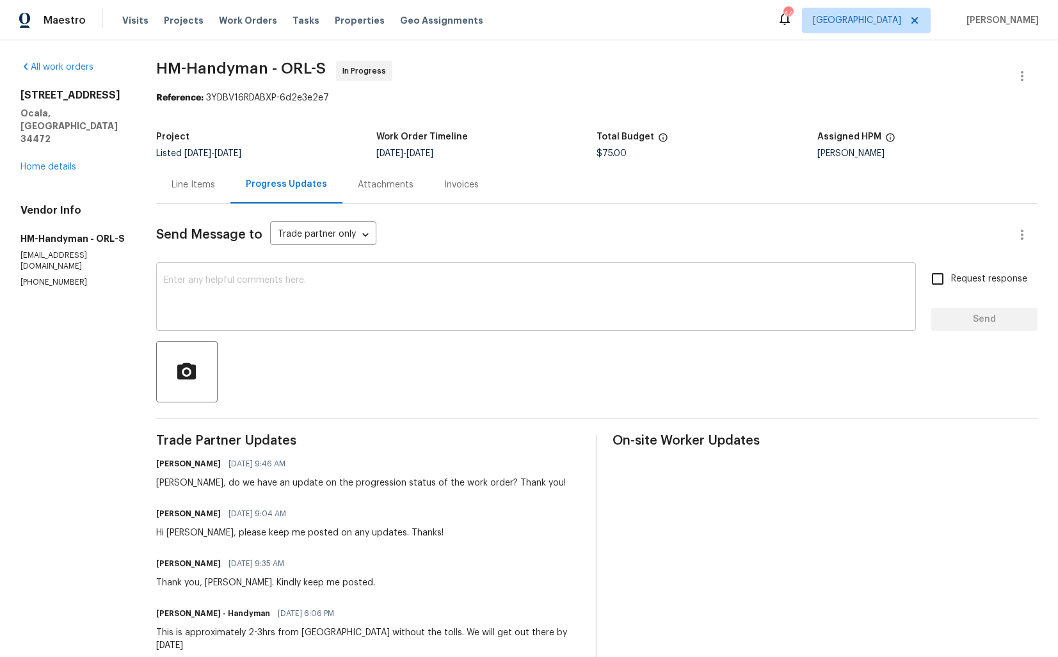
click at [444, 284] on textarea at bounding box center [536, 298] width 745 height 45
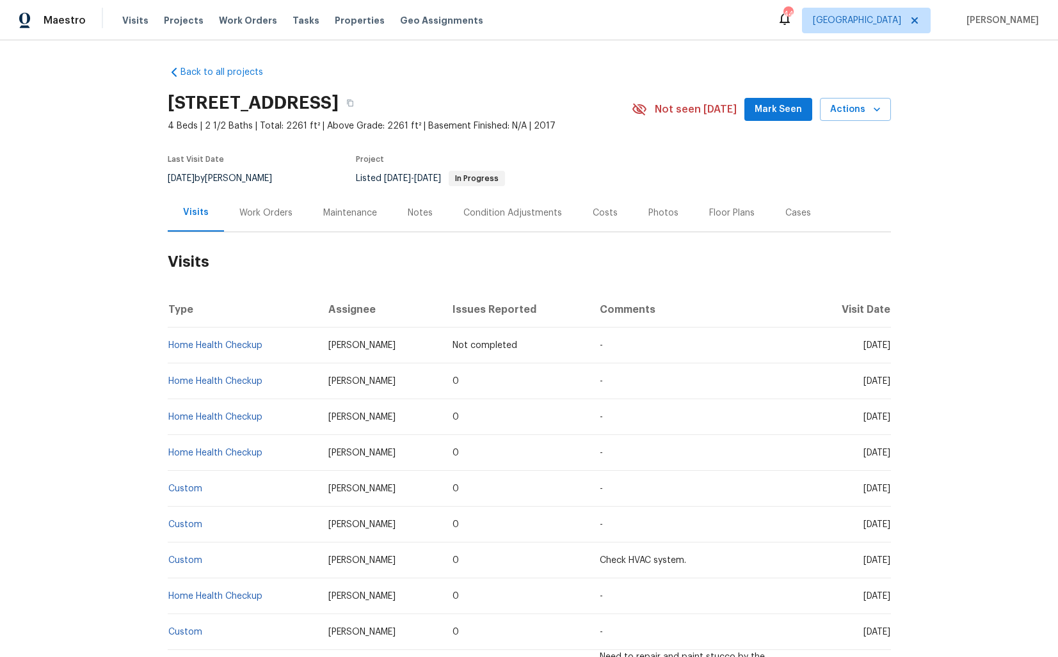
click at [246, 216] on div "Work Orders" at bounding box center [265, 213] width 53 height 13
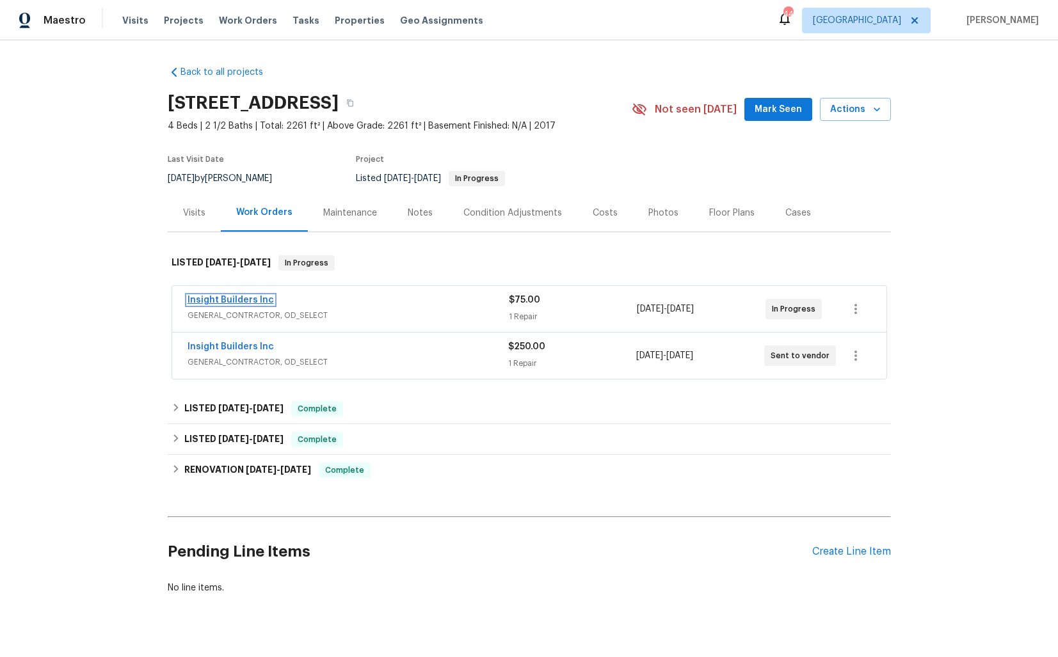
click at [237, 301] on link "Insight Builders Inc" at bounding box center [231, 300] width 86 height 9
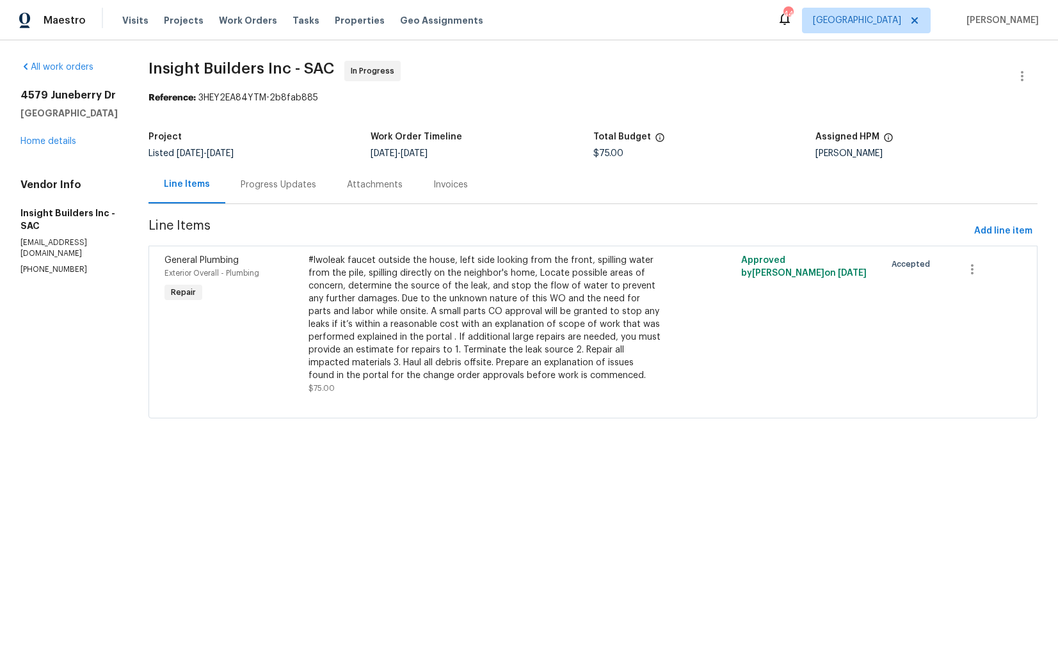
click at [273, 176] on div "Progress Updates" at bounding box center [278, 185] width 106 height 38
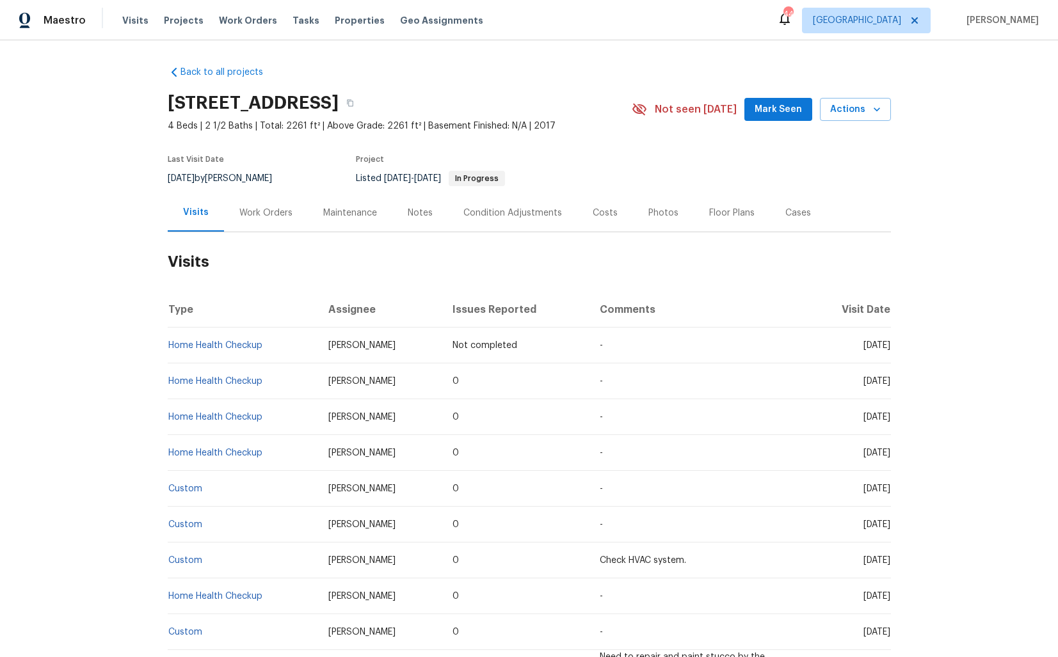
click at [270, 216] on div "Work Orders" at bounding box center [265, 213] width 53 height 13
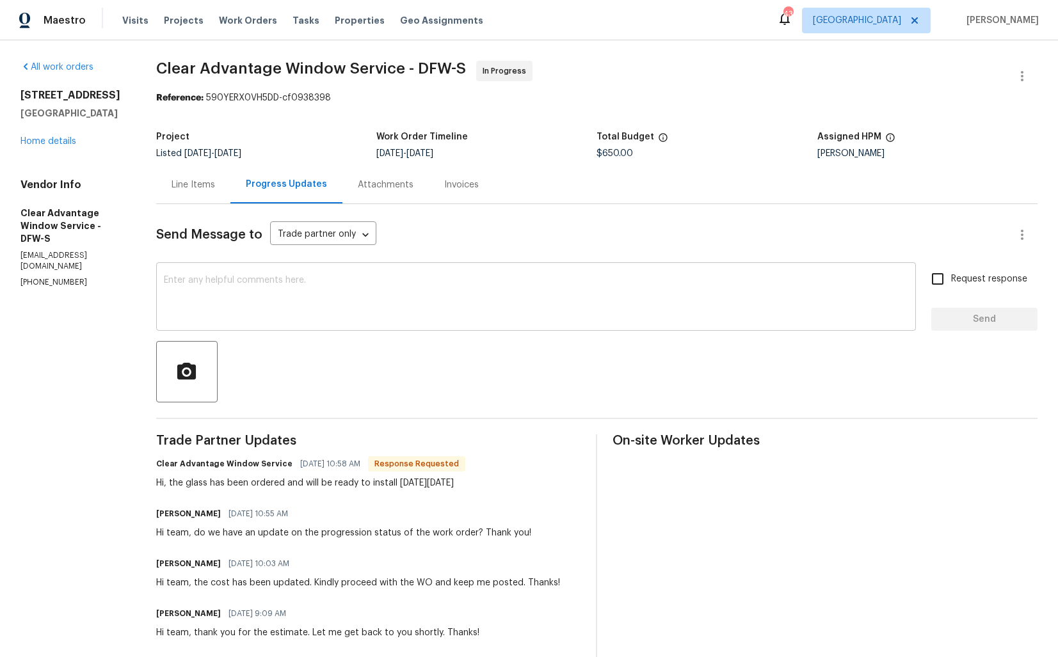
click at [284, 311] on textarea at bounding box center [536, 298] width 745 height 45
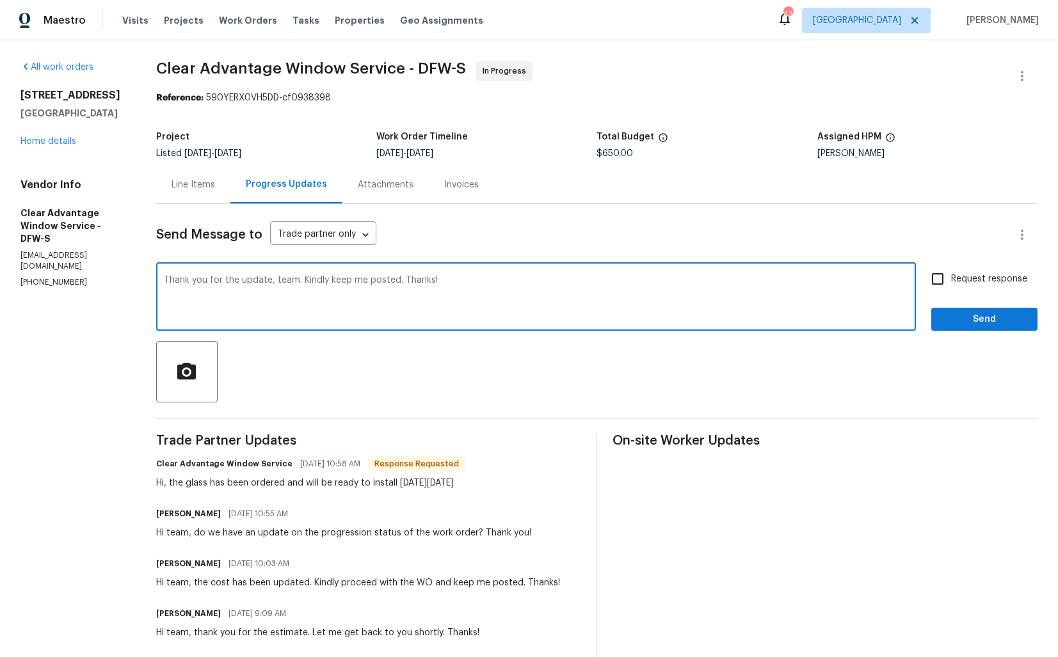
type textarea "Thank you for the update, team. Kindly keep me posted. Thanks!"
click at [976, 318] on span "Send" at bounding box center [985, 320] width 86 height 16
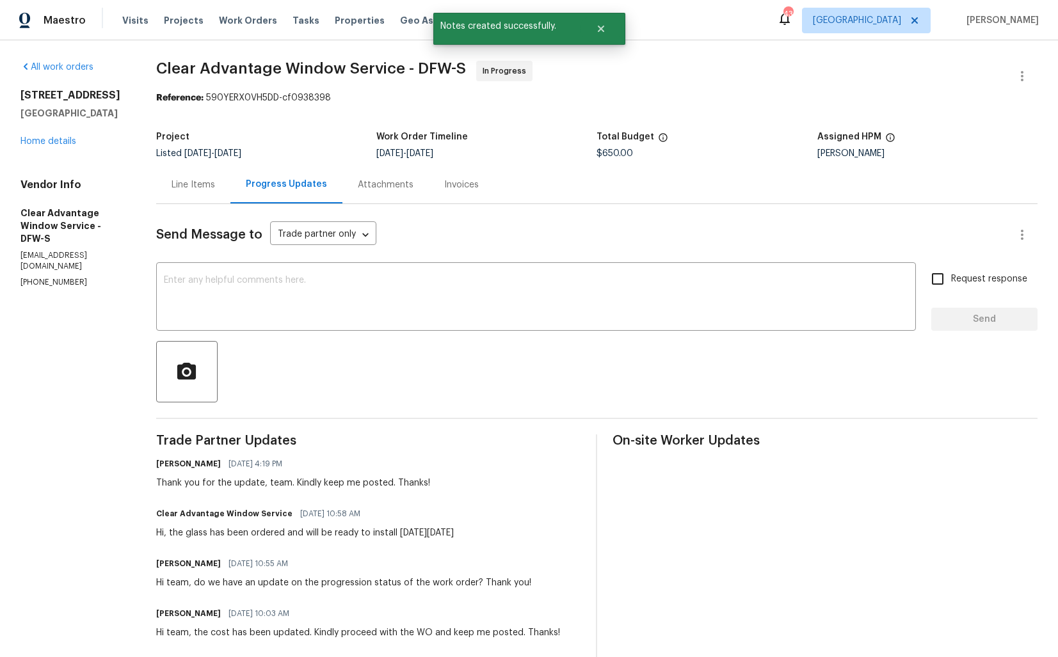
click at [232, 531] on div "Hi, the glass has been ordered and will be ready to install next Thursday, 9/25" at bounding box center [305, 533] width 298 height 13
copy div "Hi, the glass has been ordered and will be ready to install next Thursday, 9/25"
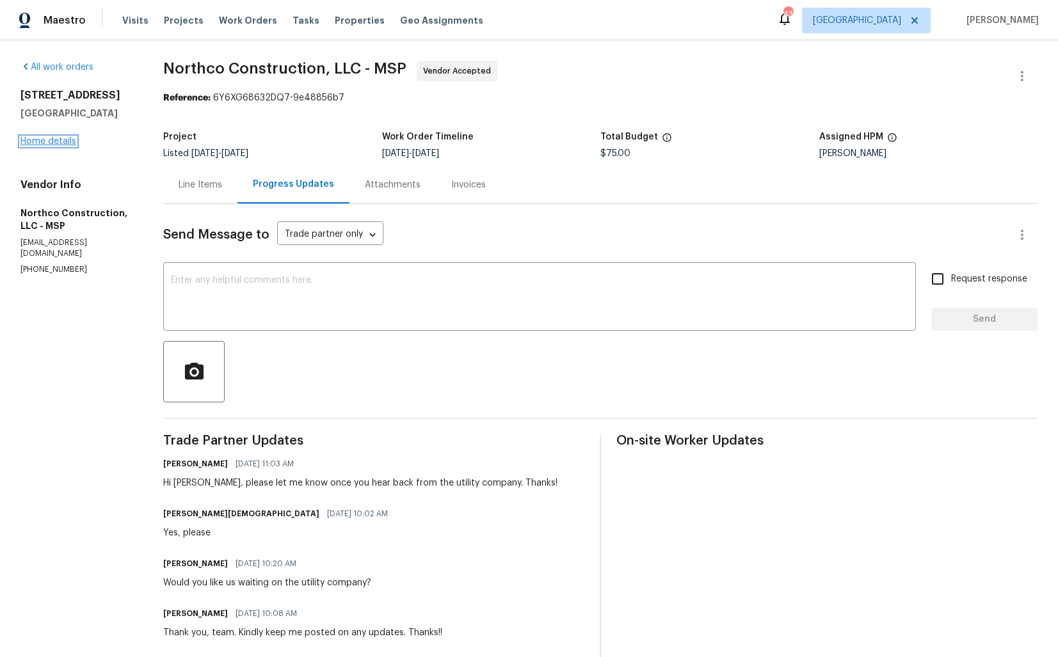
click at [60, 141] on link "Home details" at bounding box center [48, 141] width 56 height 9
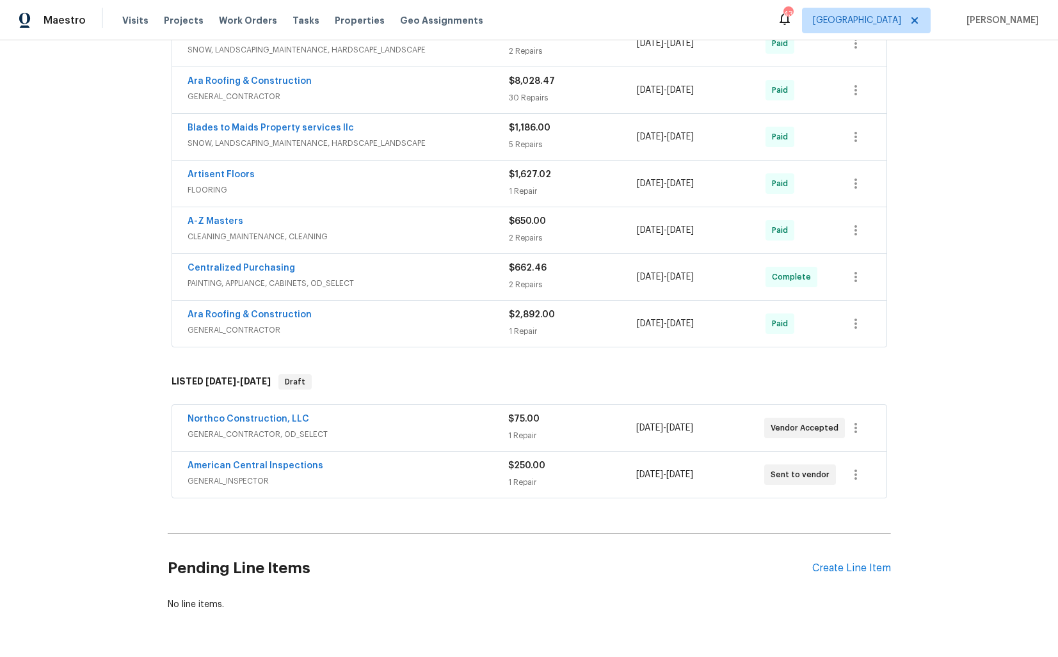
scroll to position [400, 0]
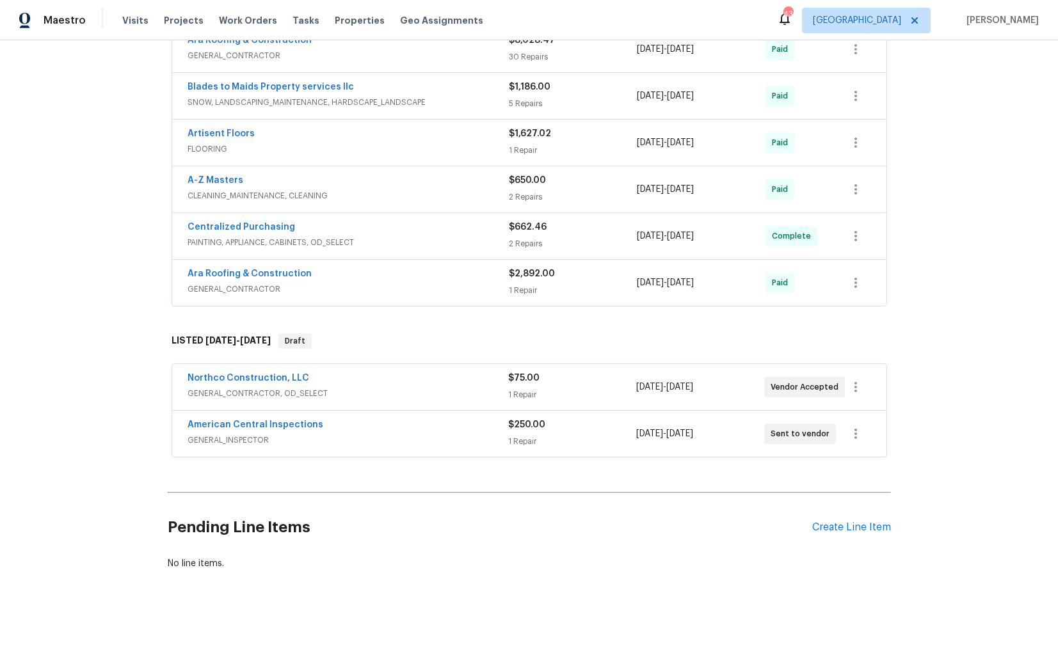
click at [373, 423] on div "American Central Inspections" at bounding box center [348, 426] width 321 height 15
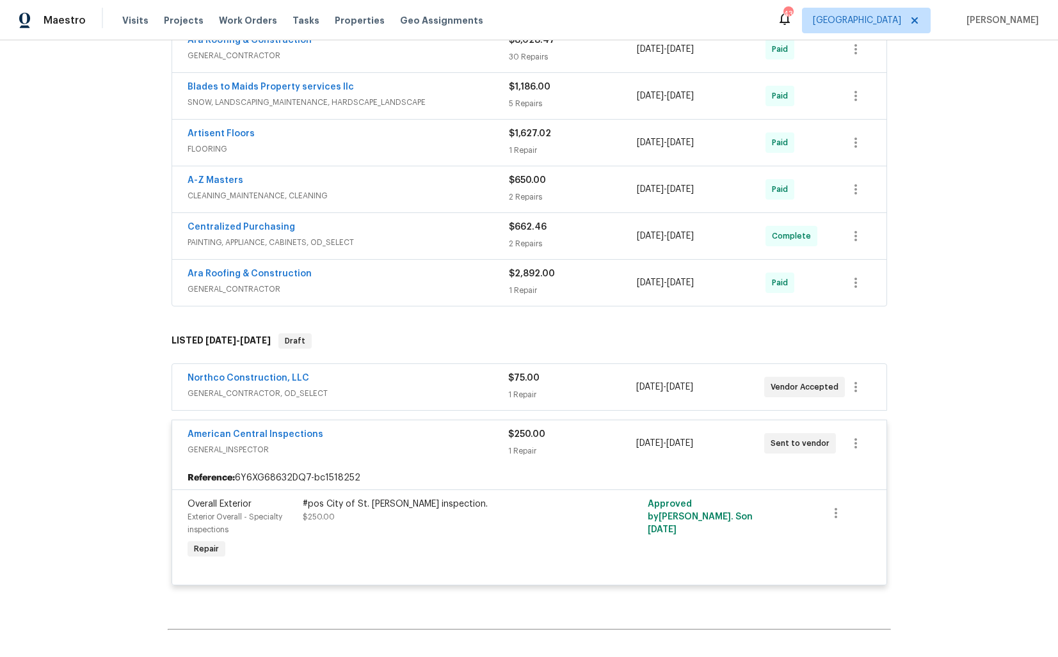
click at [385, 437] on div "American Central Inspections" at bounding box center [348, 435] width 321 height 15
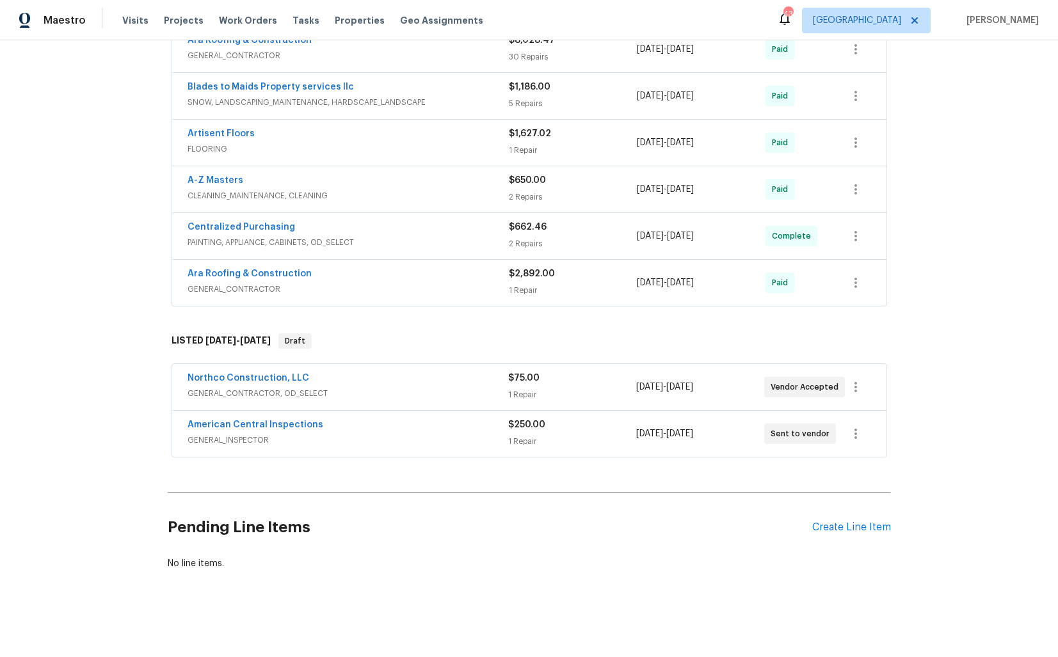
click at [380, 378] on div "Northco Construction, LLC" at bounding box center [348, 379] width 321 height 15
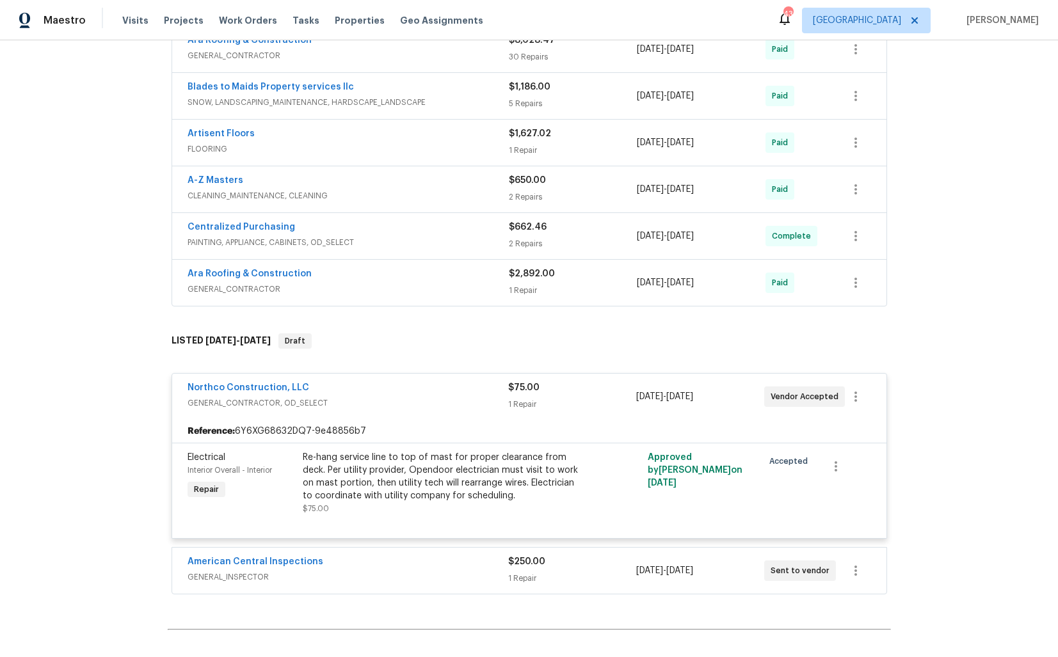
click at [384, 387] on div "Northco Construction, LLC" at bounding box center [348, 389] width 321 height 15
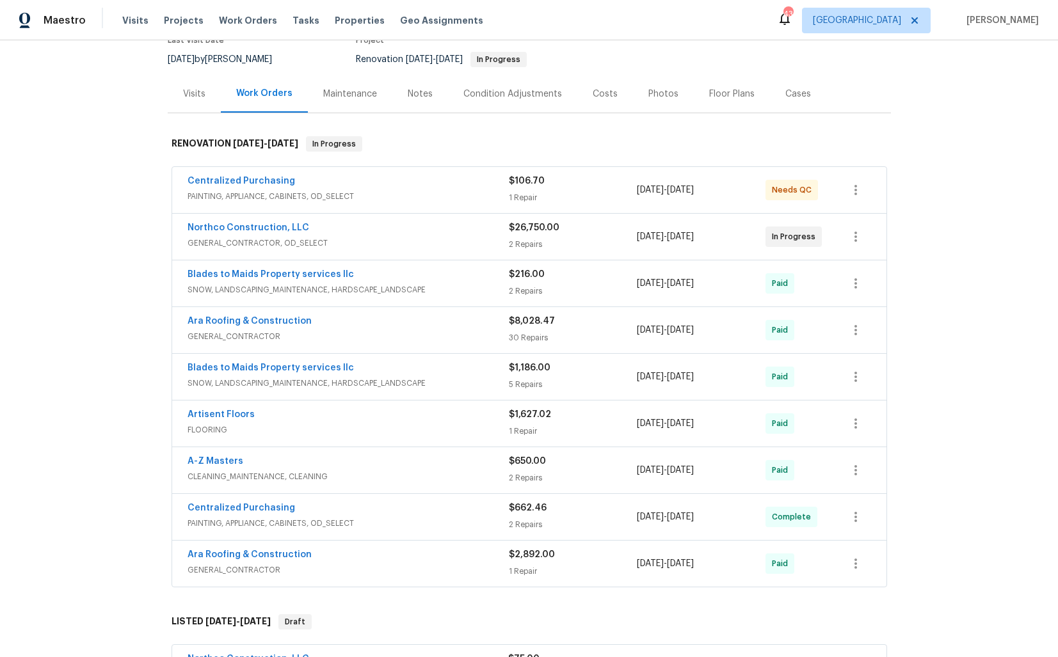
scroll to position [0, 0]
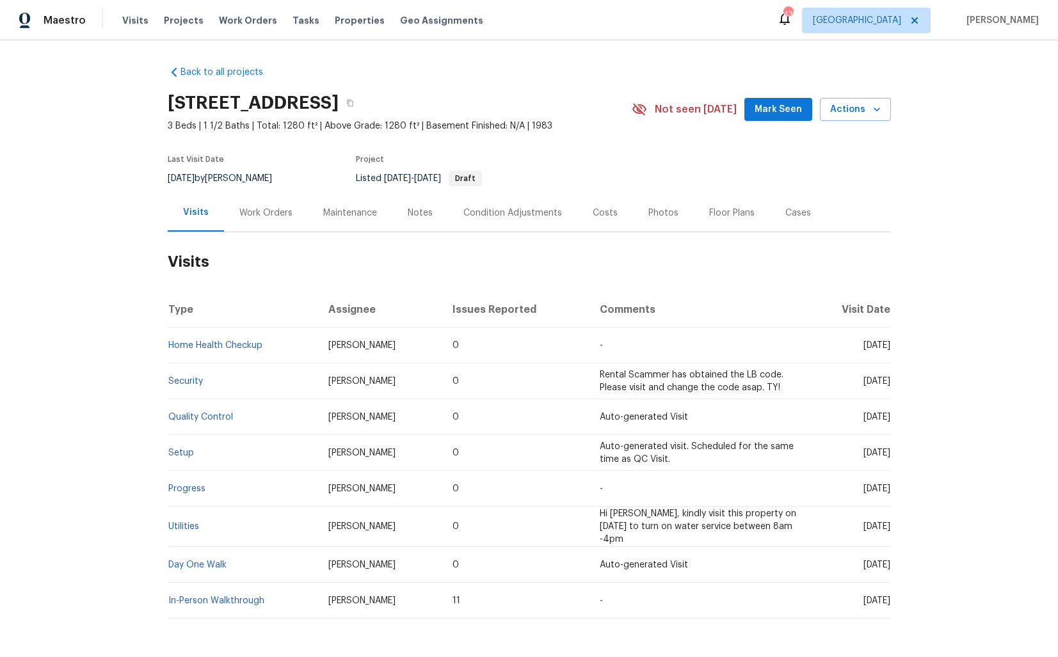
click at [257, 218] on div "Work Orders" at bounding box center [265, 213] width 53 height 13
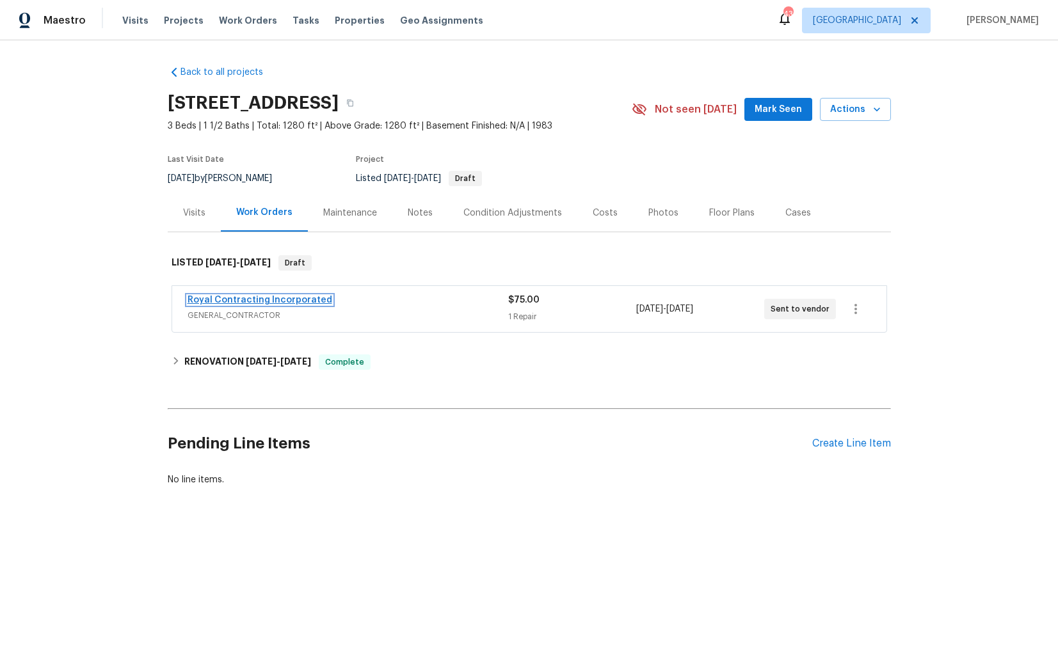
click at [230, 301] on link "Royal Contracting Incorporated" at bounding box center [260, 300] width 145 height 9
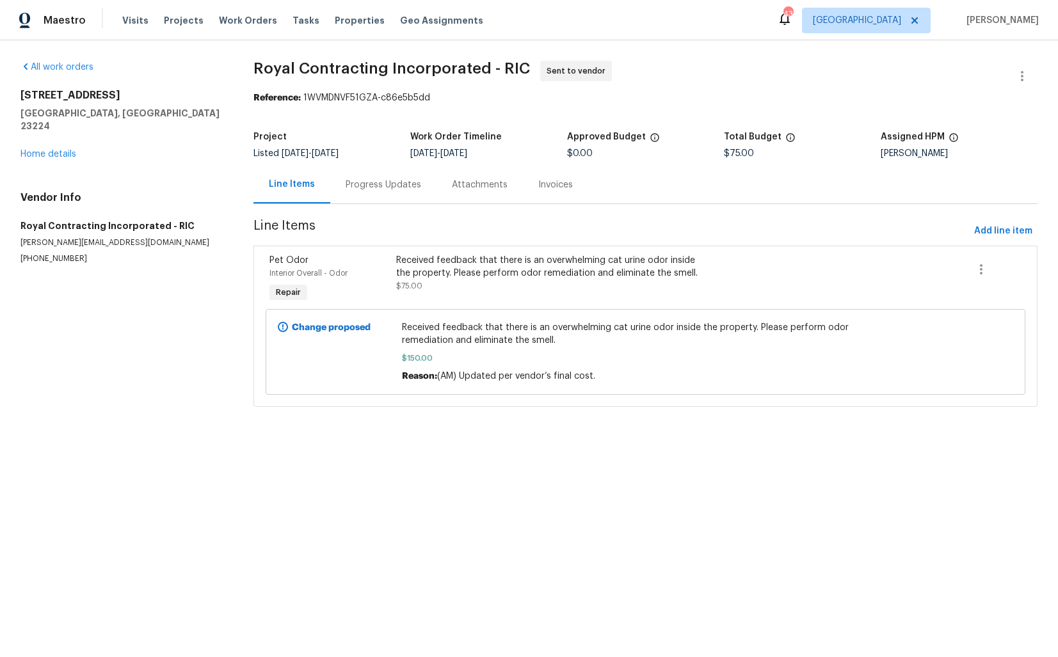
click at [371, 190] on div "Progress Updates" at bounding box center [384, 185] width 76 height 13
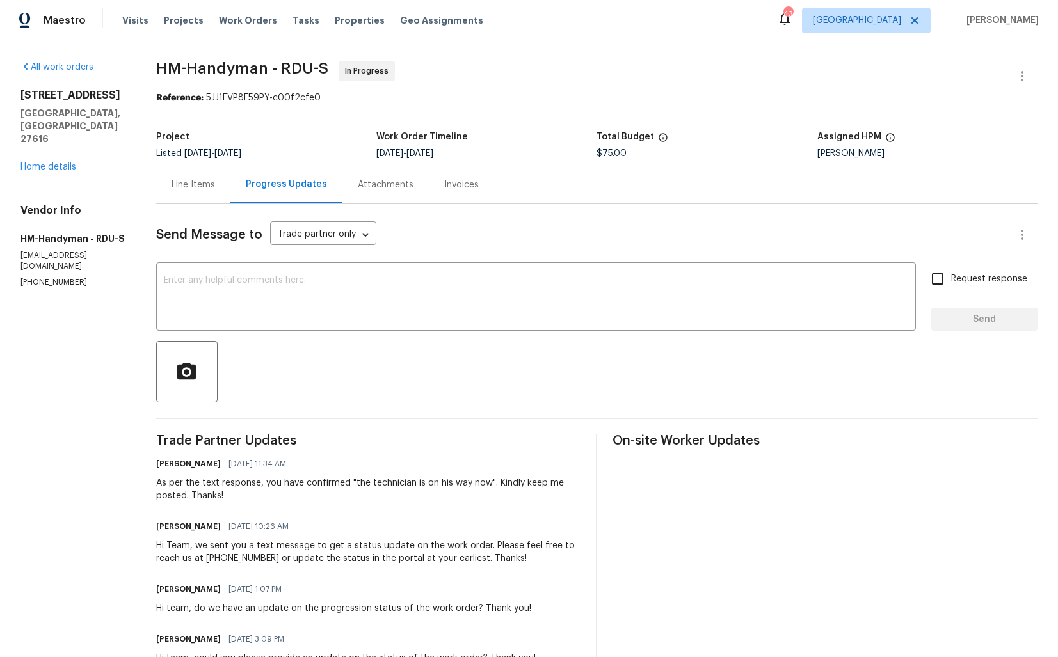
click at [197, 190] on div "Line Items" at bounding box center [194, 185] width 44 height 13
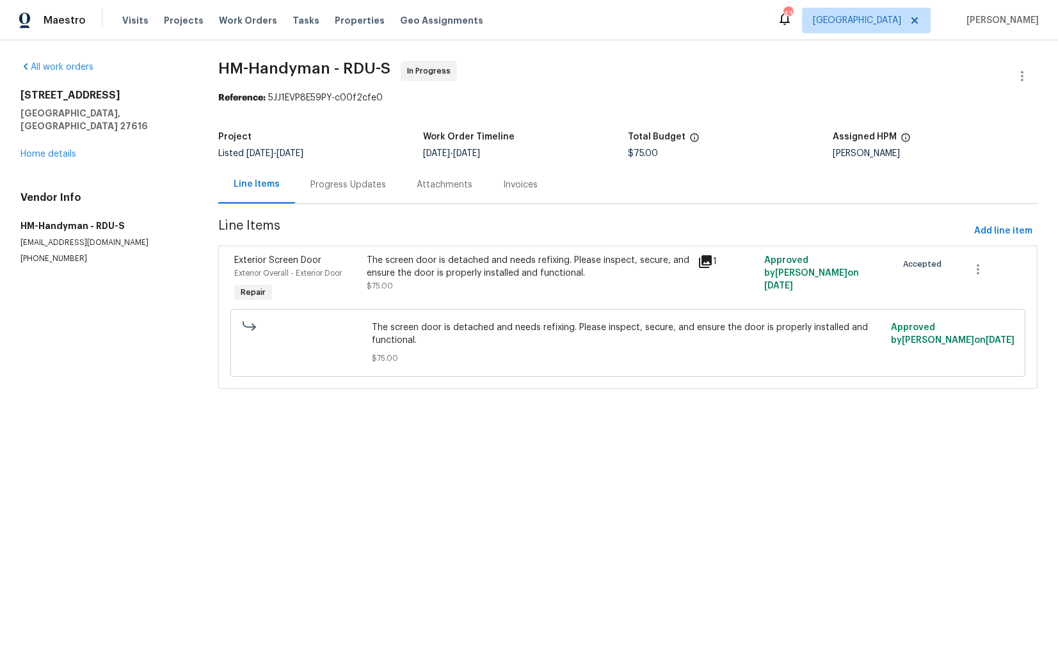
click at [344, 184] on div "Progress Updates" at bounding box center [349, 185] width 76 height 13
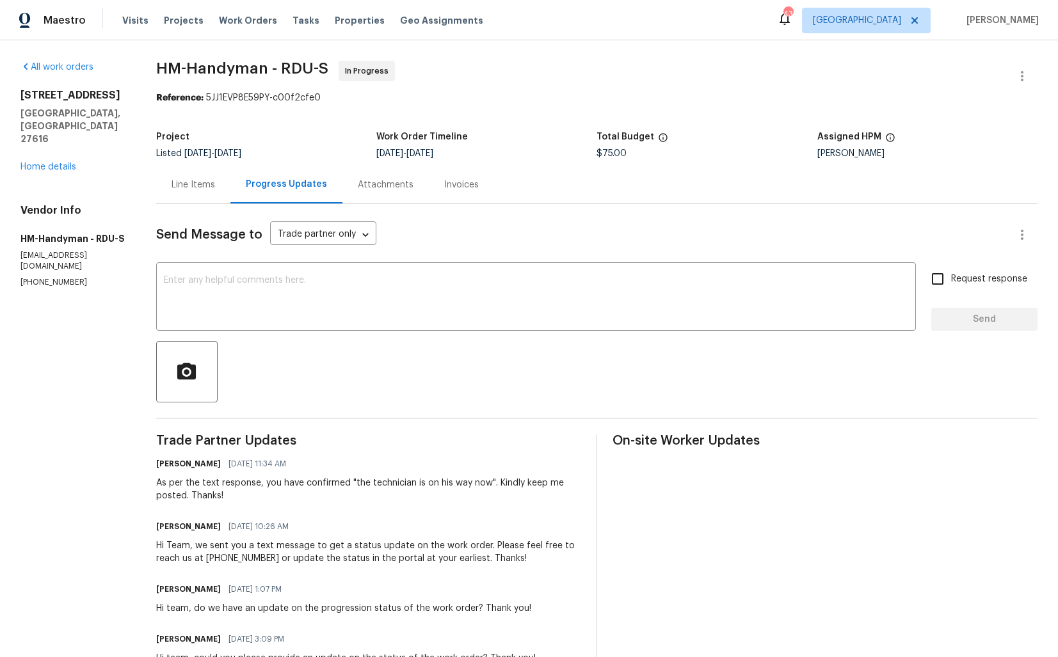
click at [207, 182] on div "Line Items" at bounding box center [194, 185] width 44 height 13
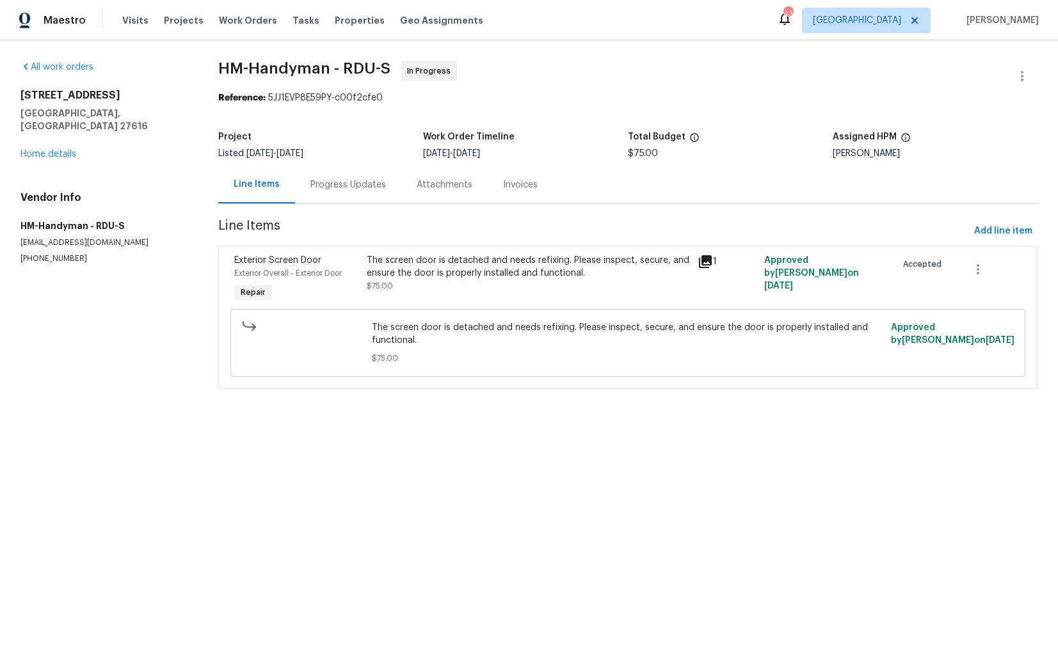
click at [494, 280] on div "The screen door is detached and needs refixing. Please inspect, secure, and ens…" at bounding box center [529, 273] width 324 height 38
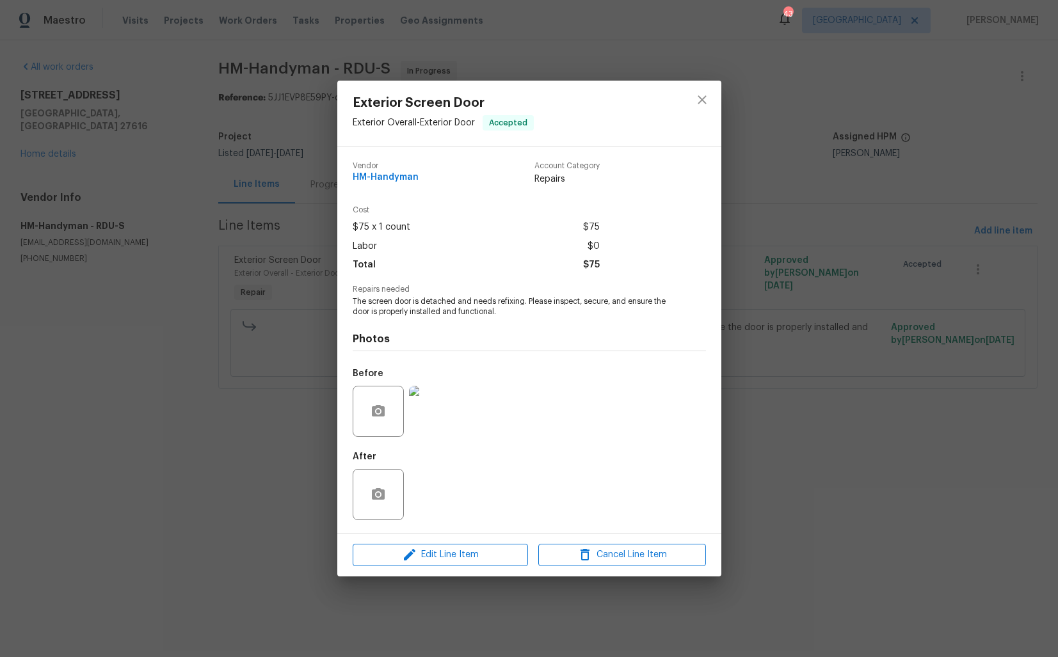
click at [442, 408] on img at bounding box center [434, 411] width 51 height 51
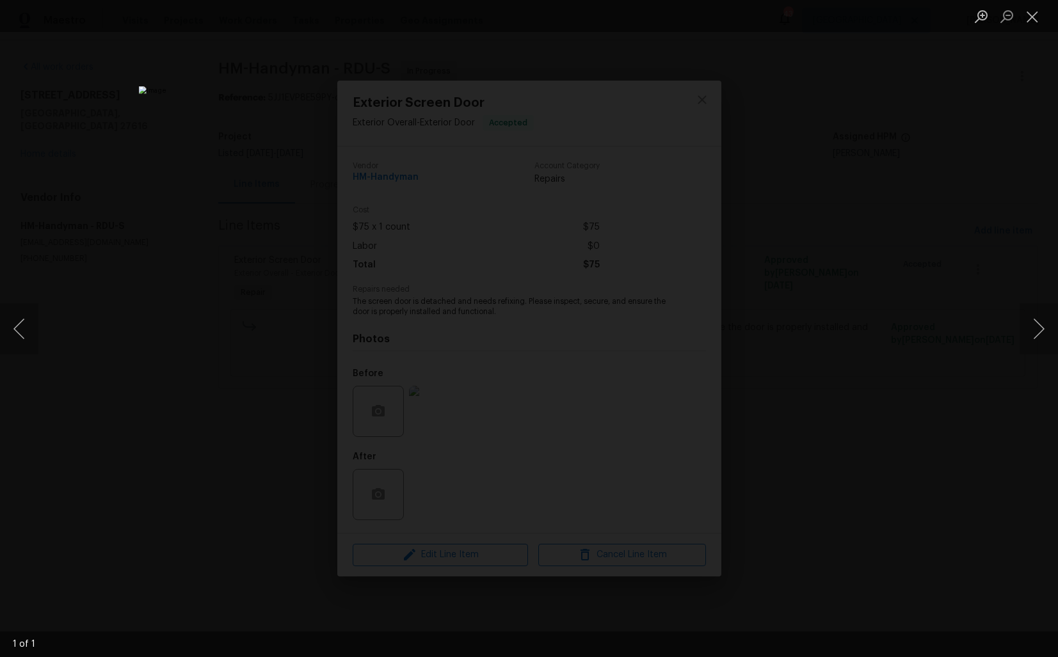
click at [203, 363] on div "Lightbox" at bounding box center [529, 328] width 1058 height 657
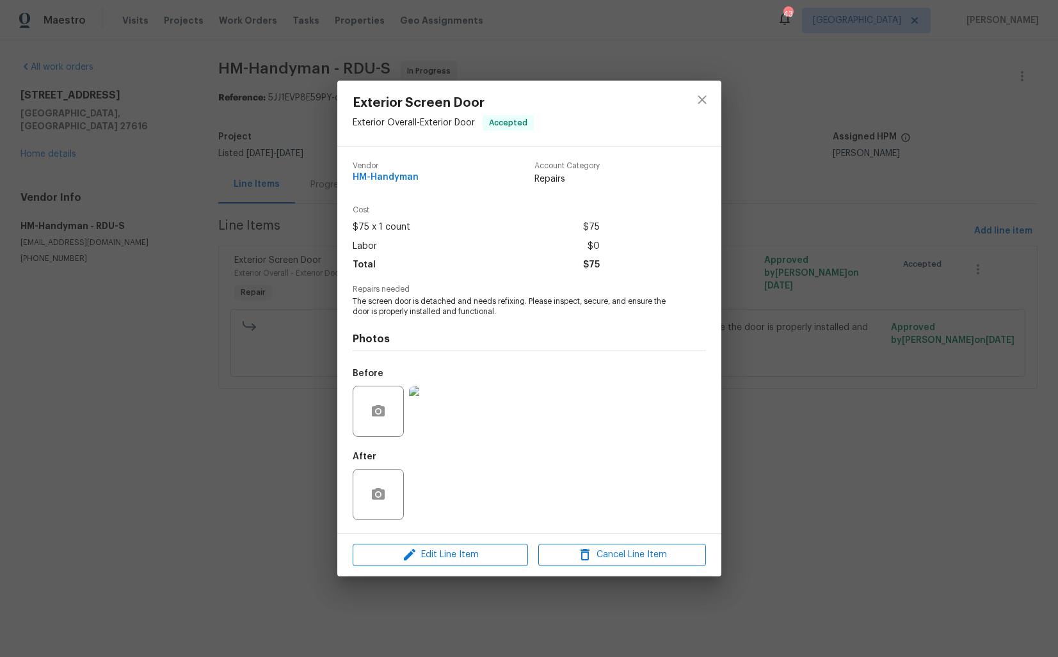
click at [203, 363] on div "Exterior Screen Door Exterior Overall - Exterior Door Accepted Vendor HM-Handym…" at bounding box center [529, 328] width 1058 height 657
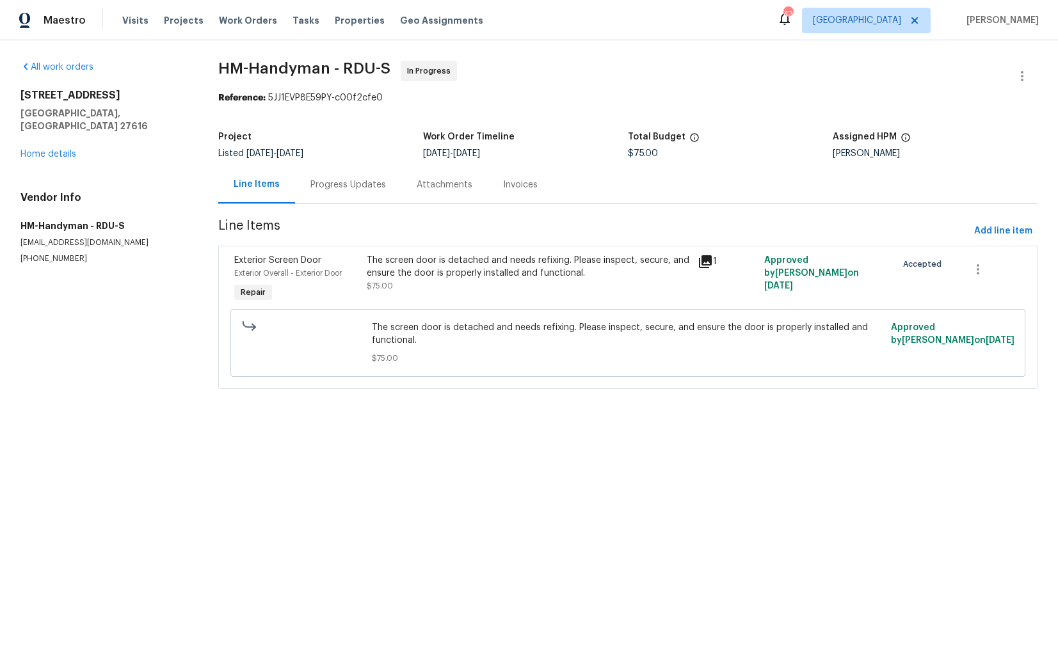
click at [334, 161] on div "Project Listed 9/10/2025 - 9/12/2025 Work Order Timeline 9/10/2025 - 9/12/2025 …" at bounding box center [627, 145] width 819 height 41
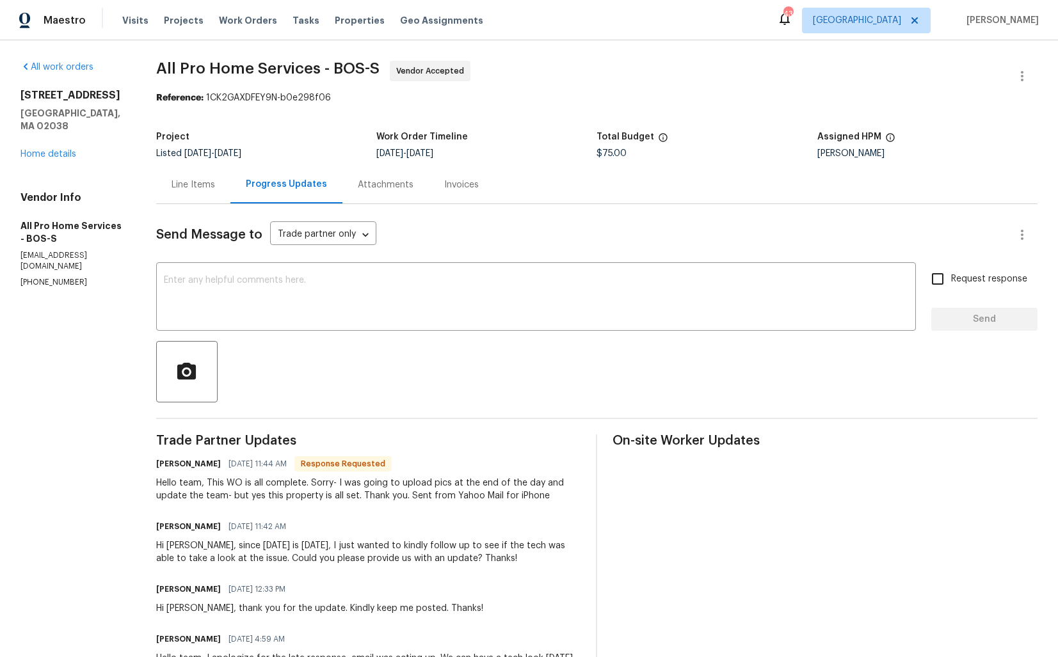
click at [204, 194] on div "Line Items" at bounding box center [193, 185] width 74 height 38
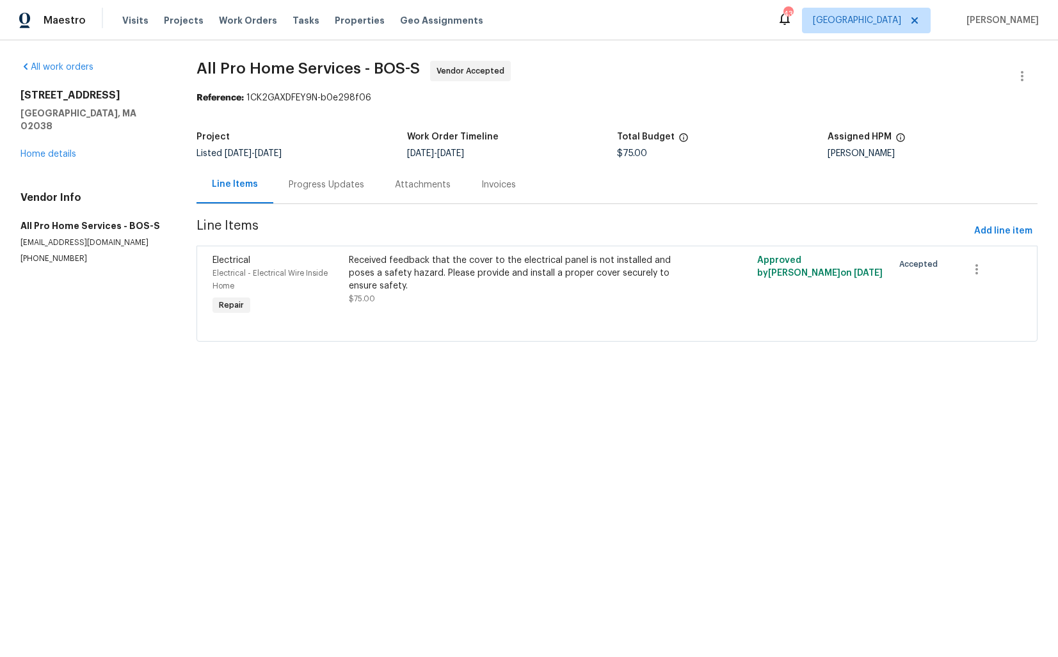
click at [471, 291] on div "Received feedback that the cover to the electrical panel is not installed and p…" at bounding box center [515, 273] width 333 height 38
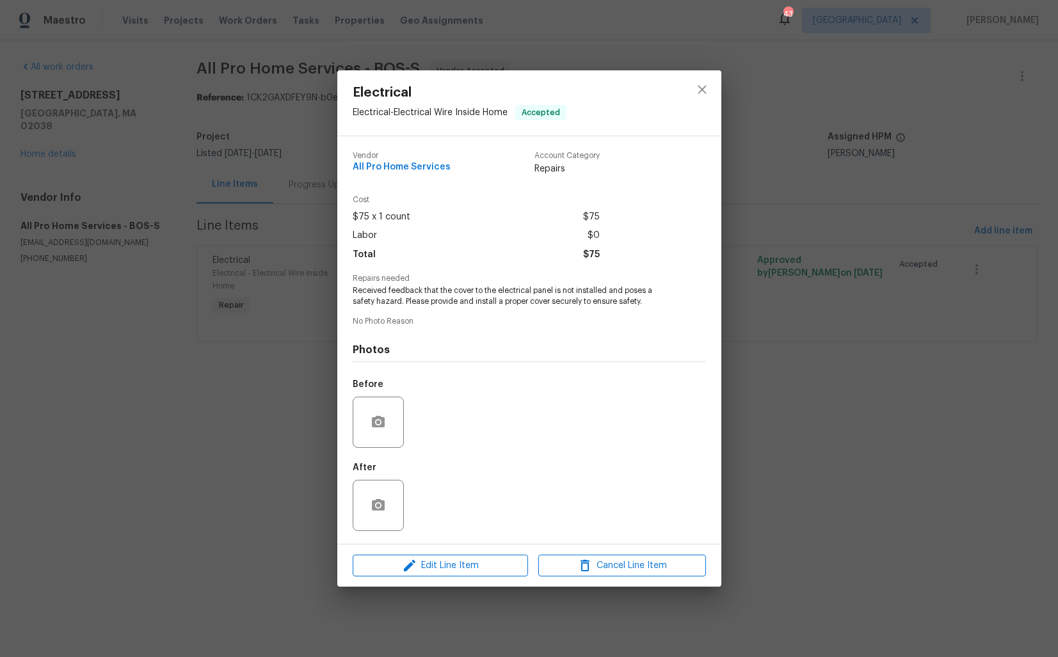
click at [290, 179] on div "Electrical Electrical - Electrical Wire Inside Home Accepted Vendor All Pro Hom…" at bounding box center [529, 328] width 1058 height 657
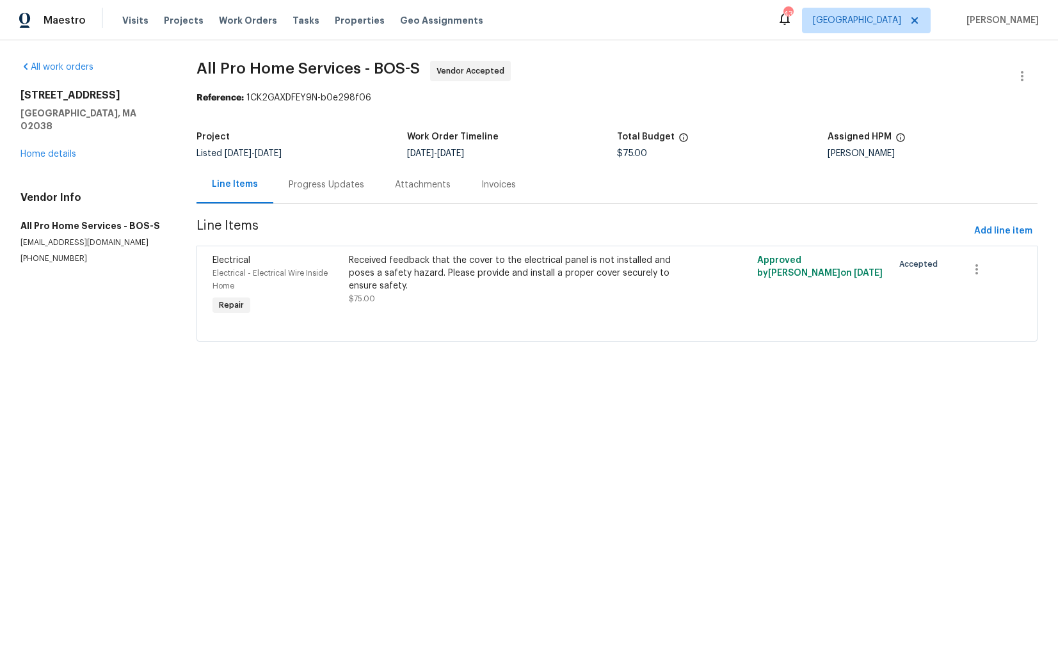
click at [312, 186] on div "Progress Updates" at bounding box center [327, 185] width 76 height 13
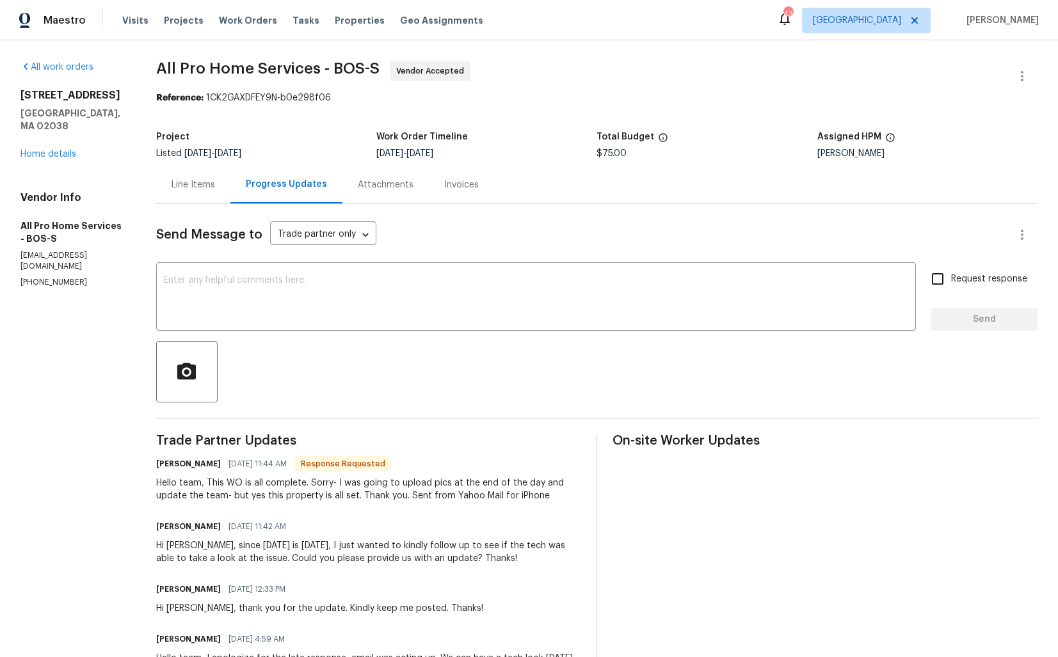
click at [172, 461] on h6 "Scott lucrkut" at bounding box center [188, 464] width 65 height 13
copy h6 "Scott"
click at [340, 321] on textarea at bounding box center [536, 298] width 745 height 45
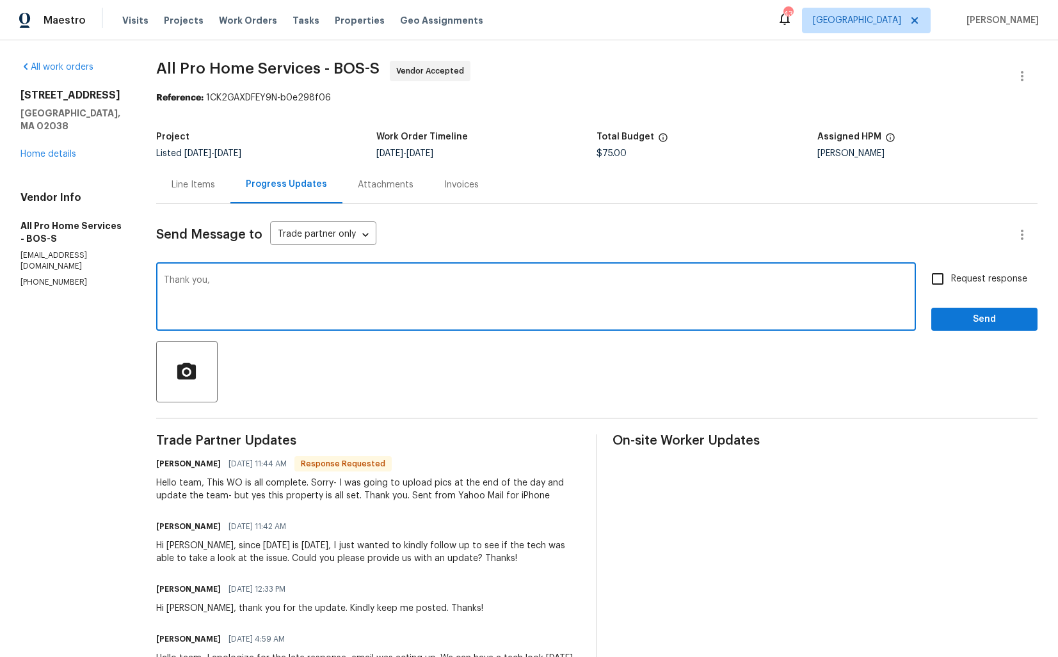
paste textarea "Scott"
type textarea "Thank you, Scott. Kindly let me know once the photos are uploaded. Thanks!!"
click at [962, 319] on span "Send" at bounding box center [985, 320] width 86 height 16
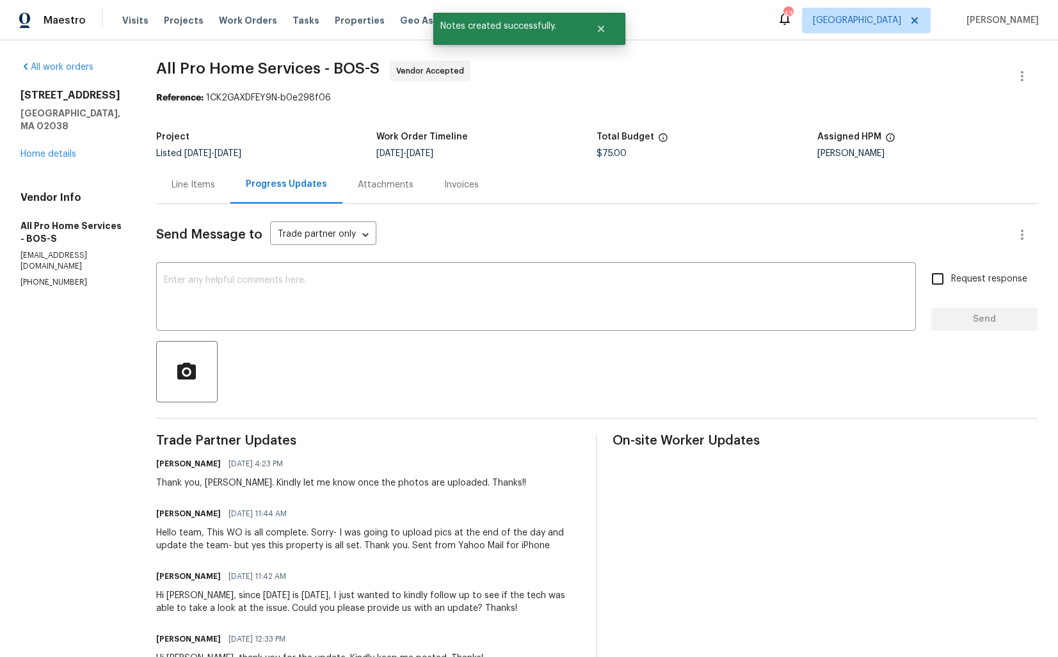
click at [202, 540] on div "Hello team, This WO is all complete. Sorry- I was going to upload pics at the e…" at bounding box center [368, 540] width 425 height 26
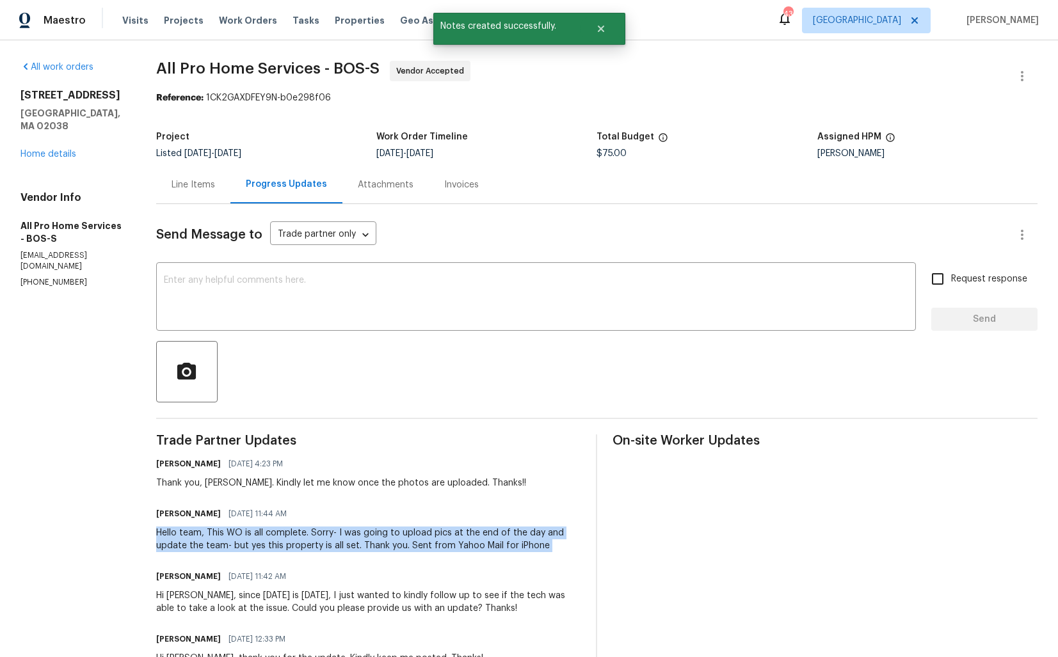
copy div "Hello team, This WO is all complete. Sorry- I was going to upload pics at the e…"
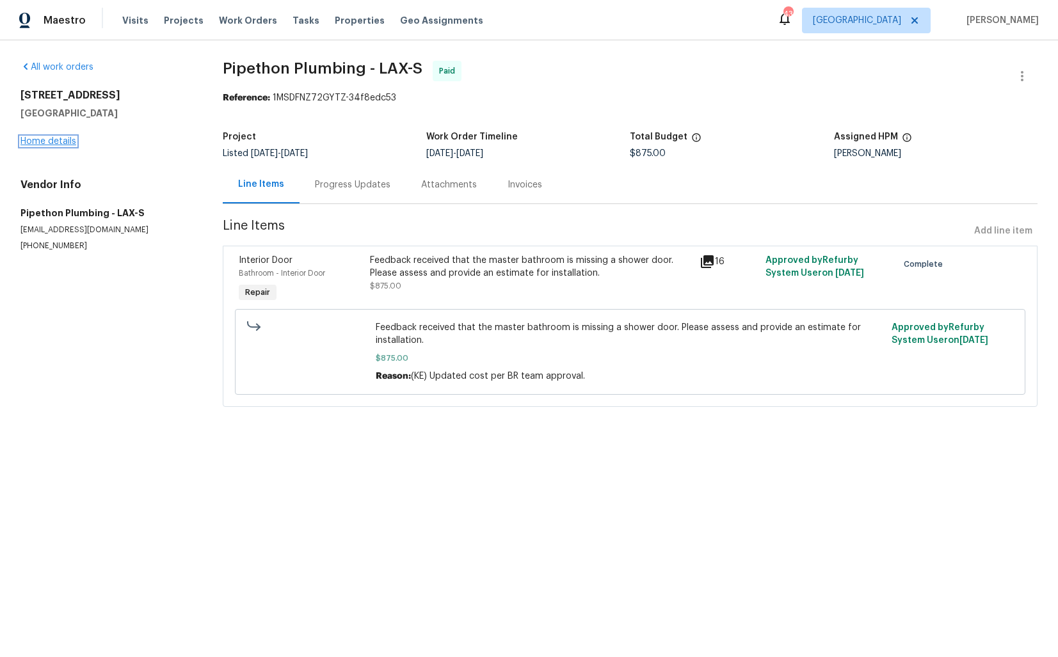
click at [54, 143] on link "Home details" at bounding box center [48, 141] width 56 height 9
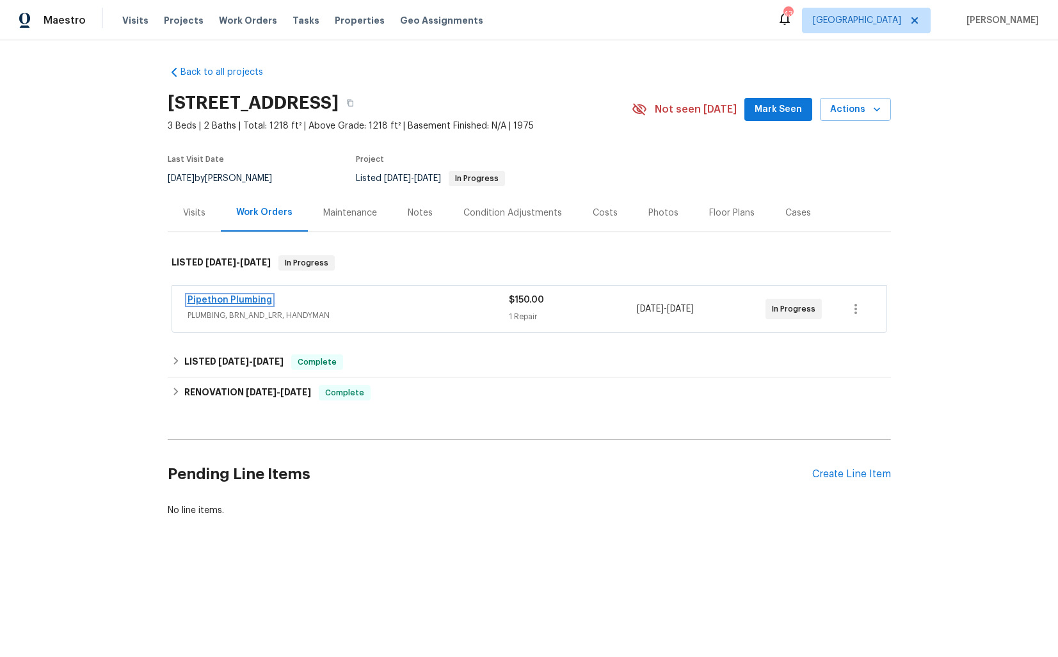
click at [239, 300] on link "Pipethon Plumbing" at bounding box center [230, 300] width 85 height 9
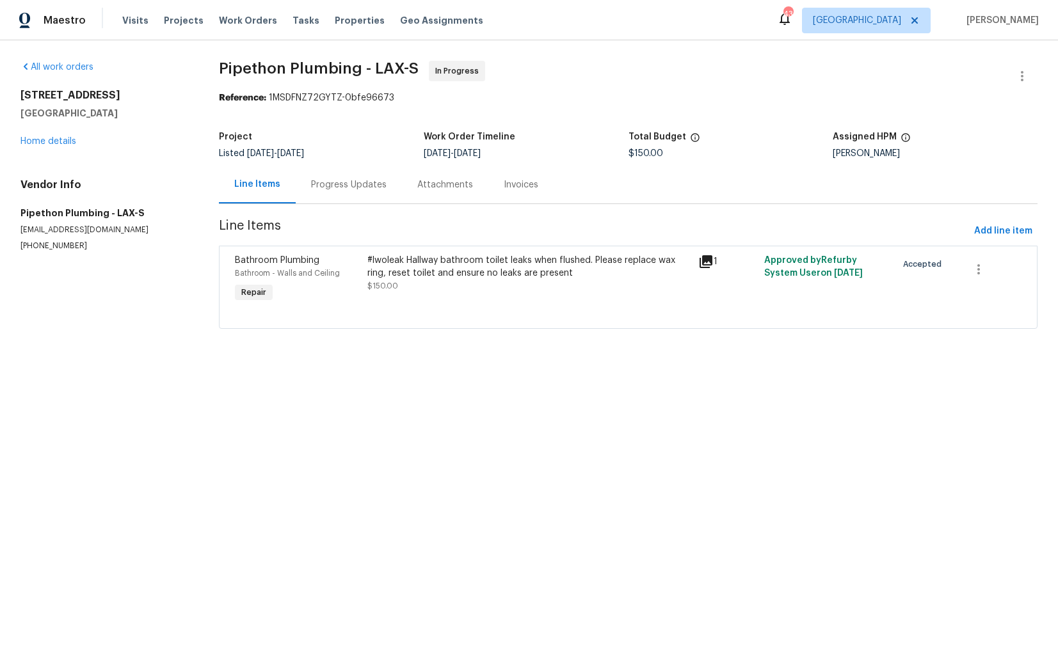
click at [344, 176] on div "Progress Updates" at bounding box center [349, 185] width 106 height 38
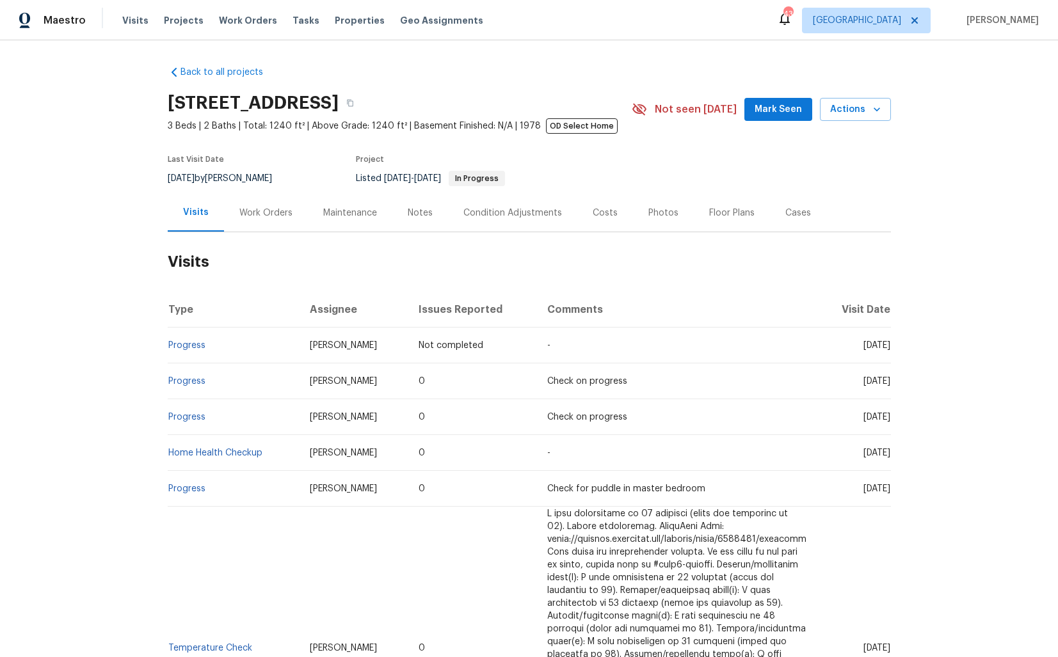
click at [260, 213] on div "Work Orders" at bounding box center [265, 213] width 53 height 13
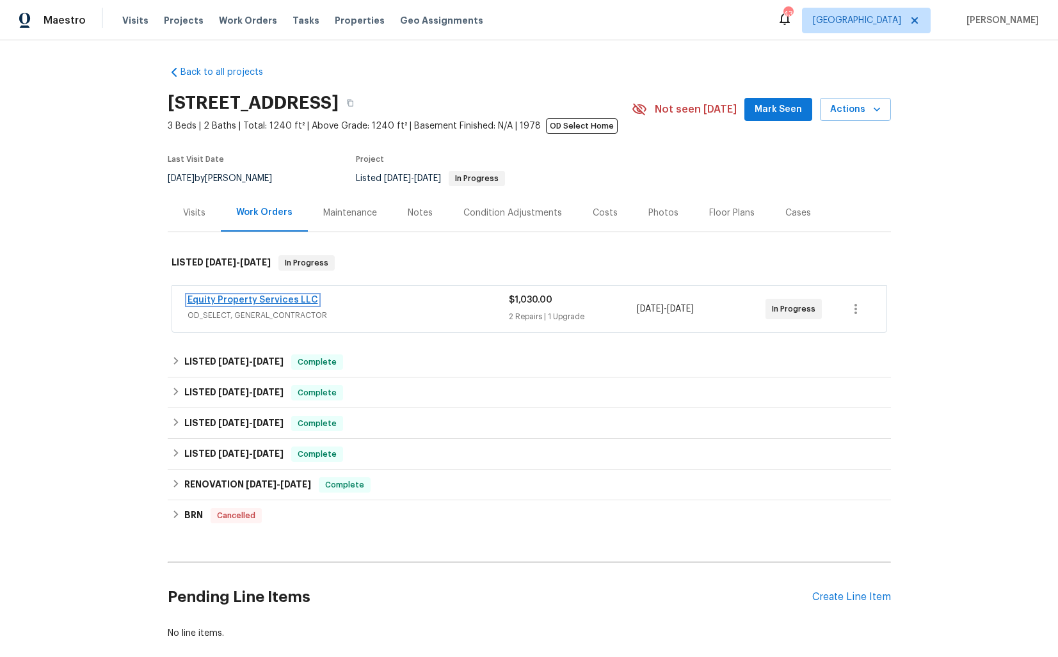
click at [232, 303] on link "Equity Property Services LLC" at bounding box center [253, 300] width 131 height 9
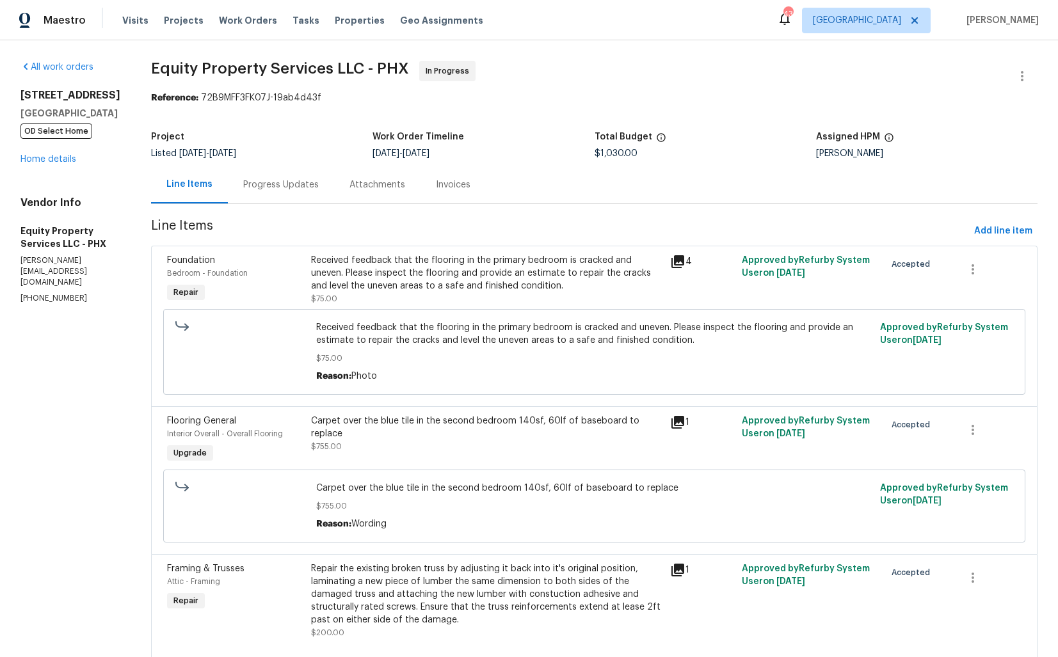
click at [291, 188] on div "Progress Updates" at bounding box center [281, 185] width 76 height 13
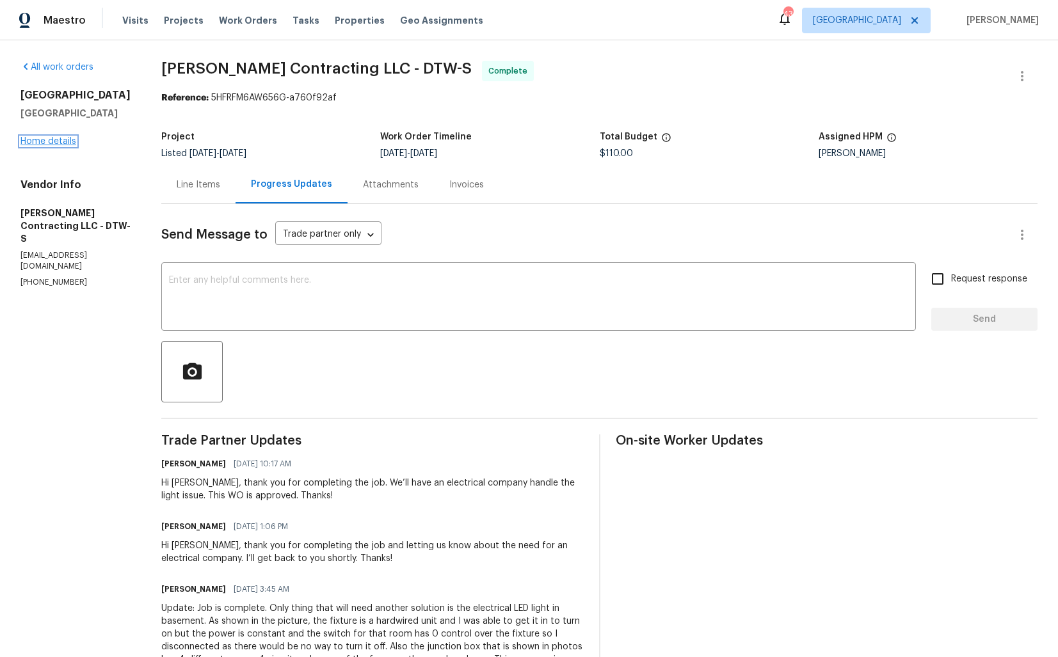
click at [65, 138] on link "Home details" at bounding box center [48, 141] width 56 height 9
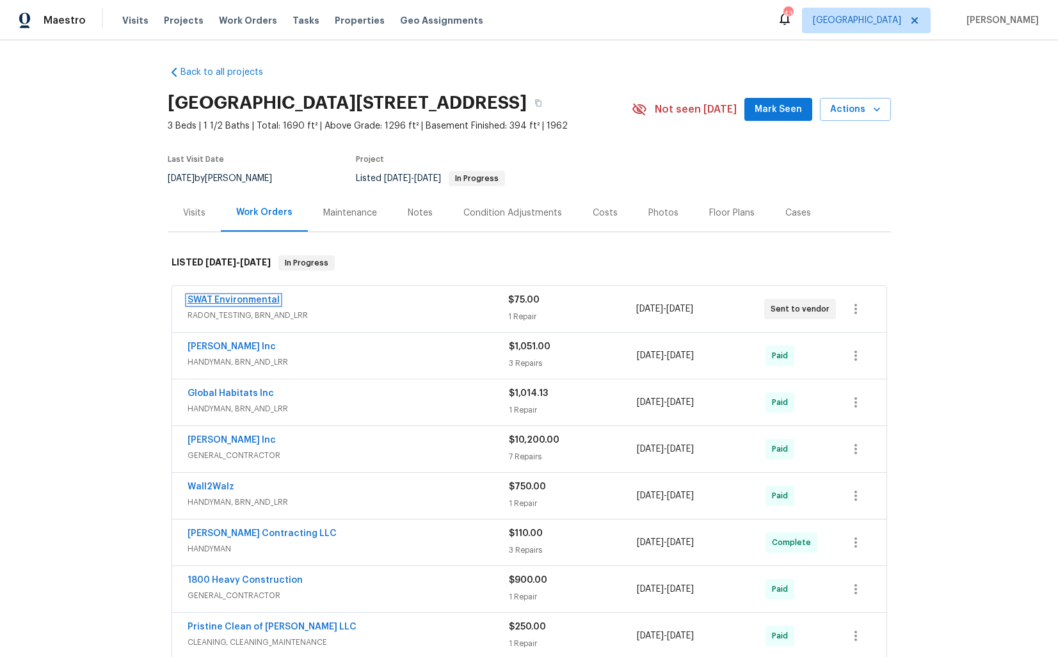
click at [249, 302] on link "SWAT Environmental" at bounding box center [234, 300] width 92 height 9
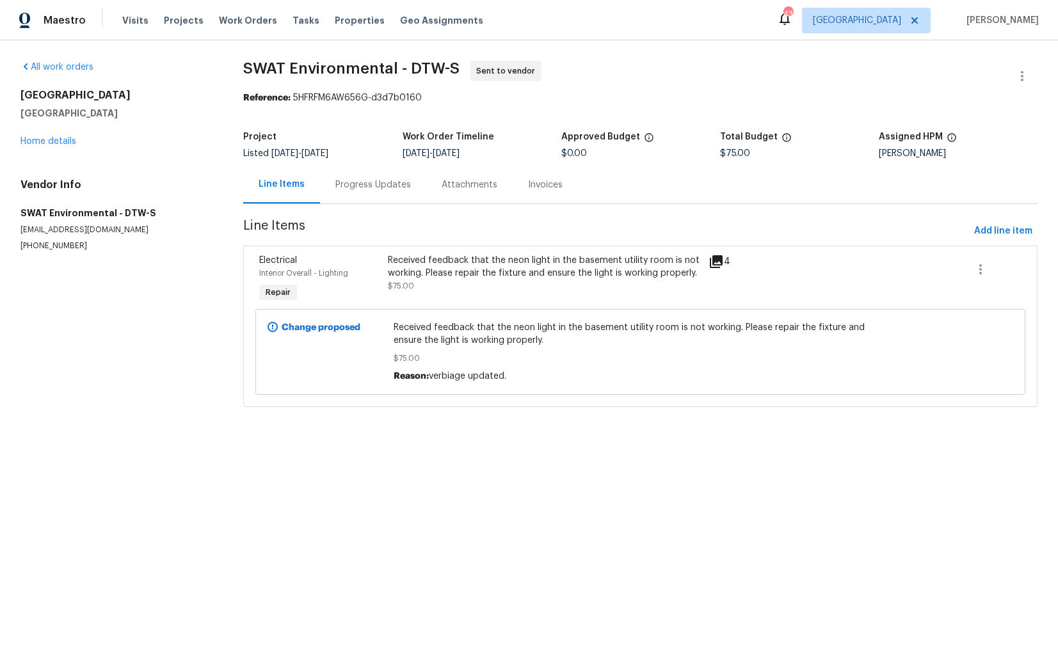
click at [375, 181] on div "Progress Updates" at bounding box center [373, 185] width 76 height 13
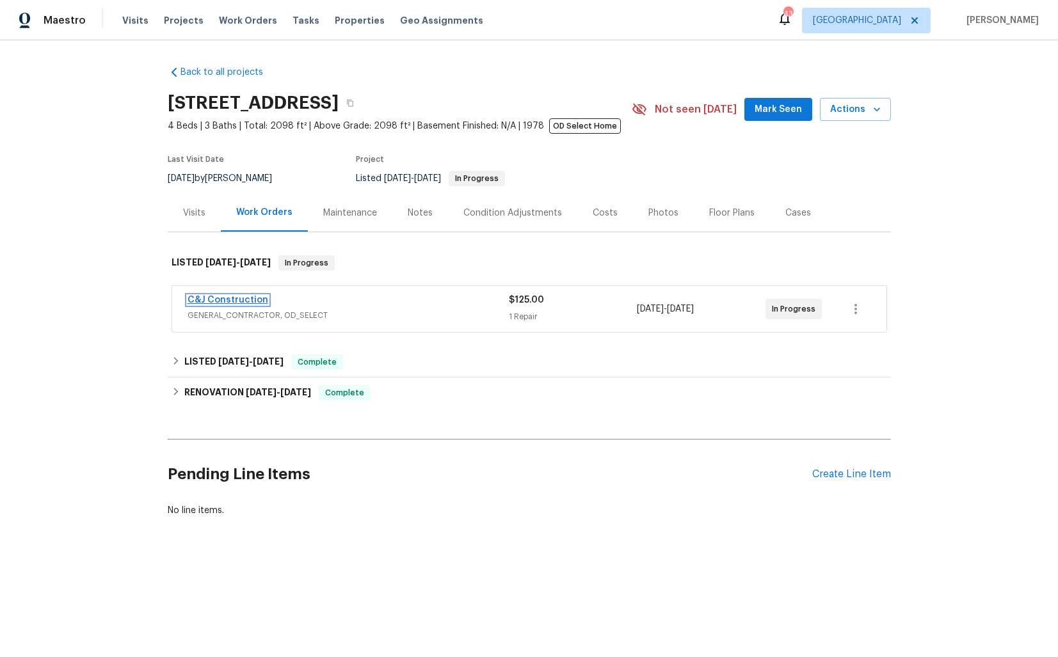
click at [216, 301] on link "C&J Construction" at bounding box center [228, 300] width 81 height 9
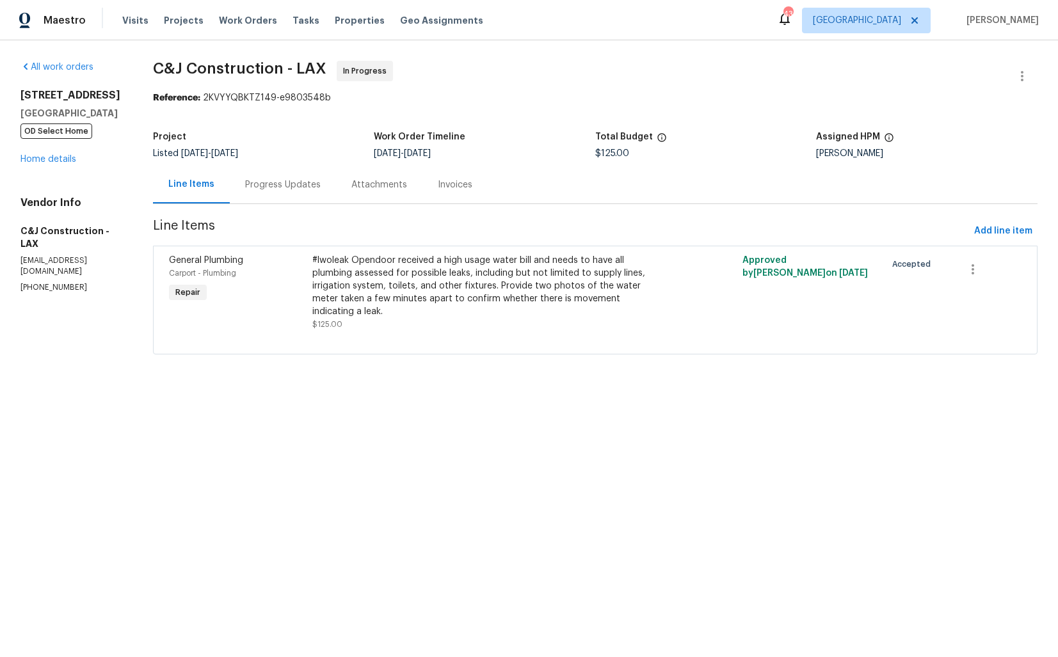
click at [293, 185] on div "Progress Updates" at bounding box center [283, 185] width 76 height 13
